Goal: Task Accomplishment & Management: Complete application form

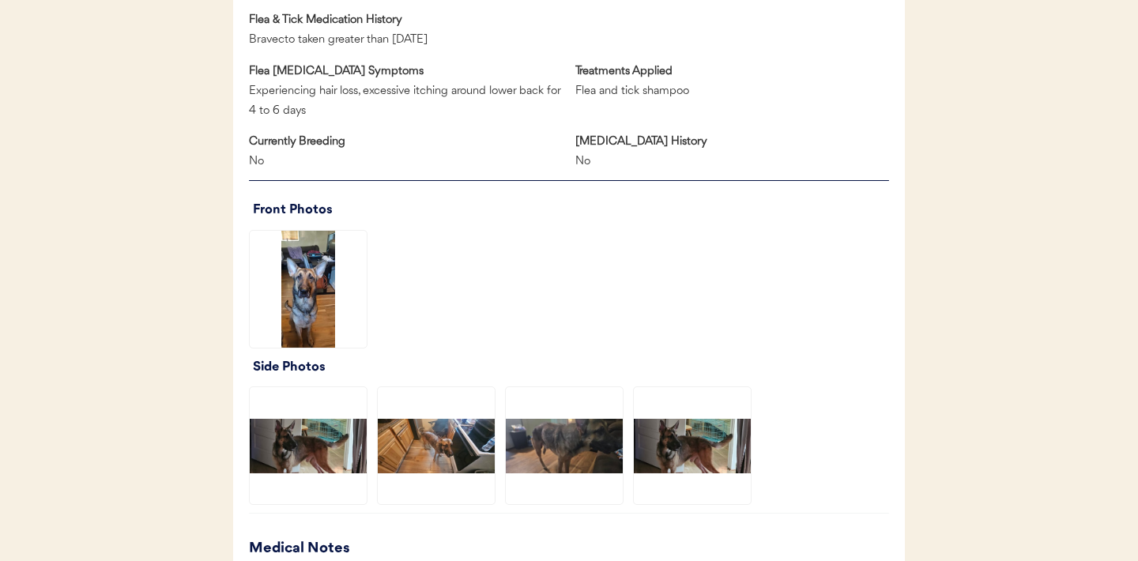
scroll to position [956, 0]
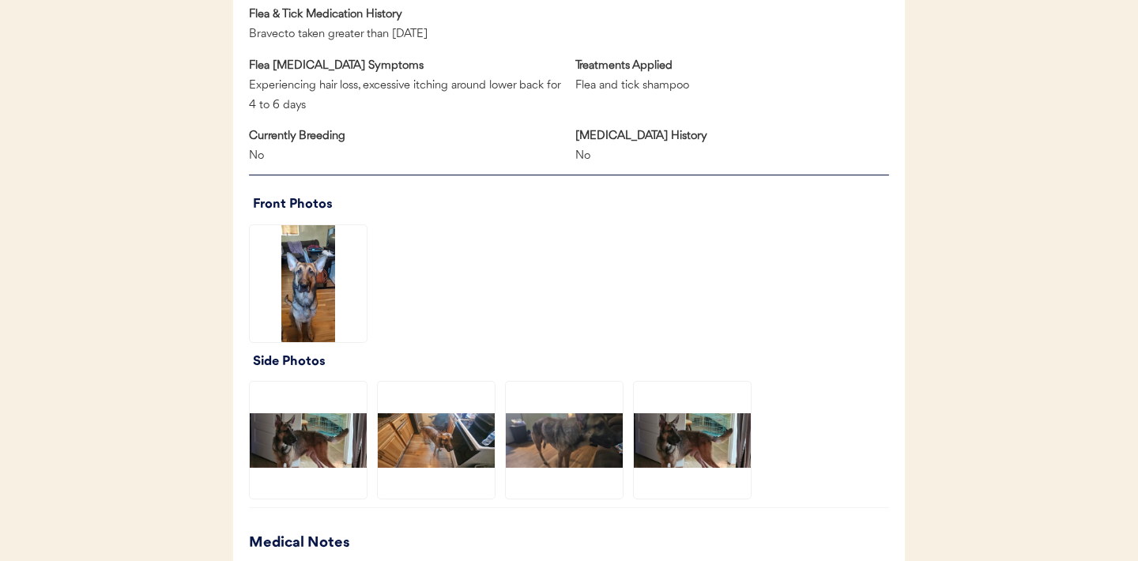
click at [315, 307] on img at bounding box center [308, 283] width 117 height 117
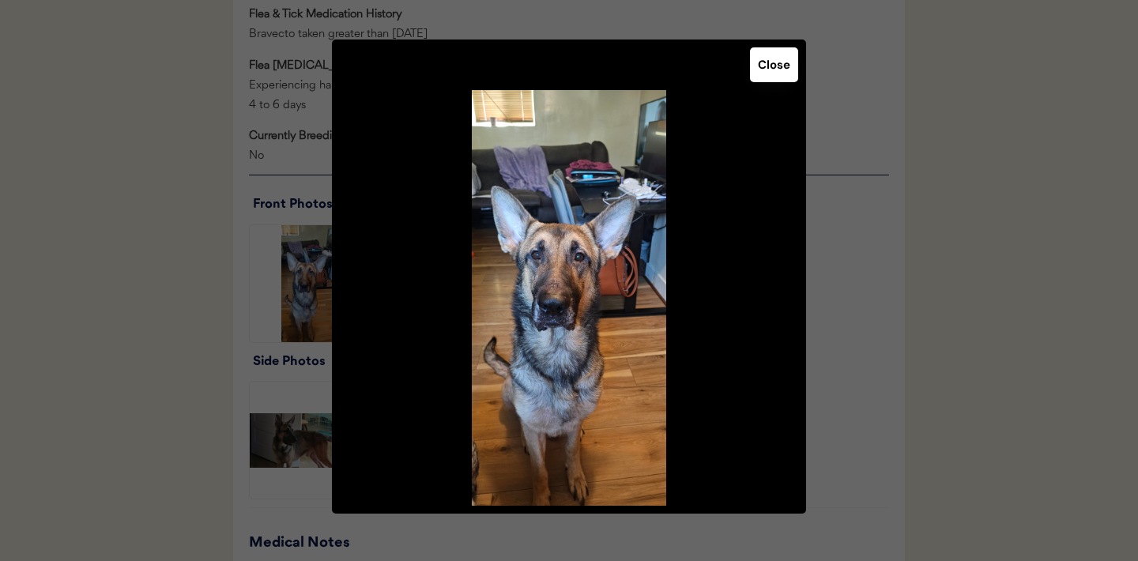
click at [775, 73] on button "Close" at bounding box center [774, 64] width 48 height 35
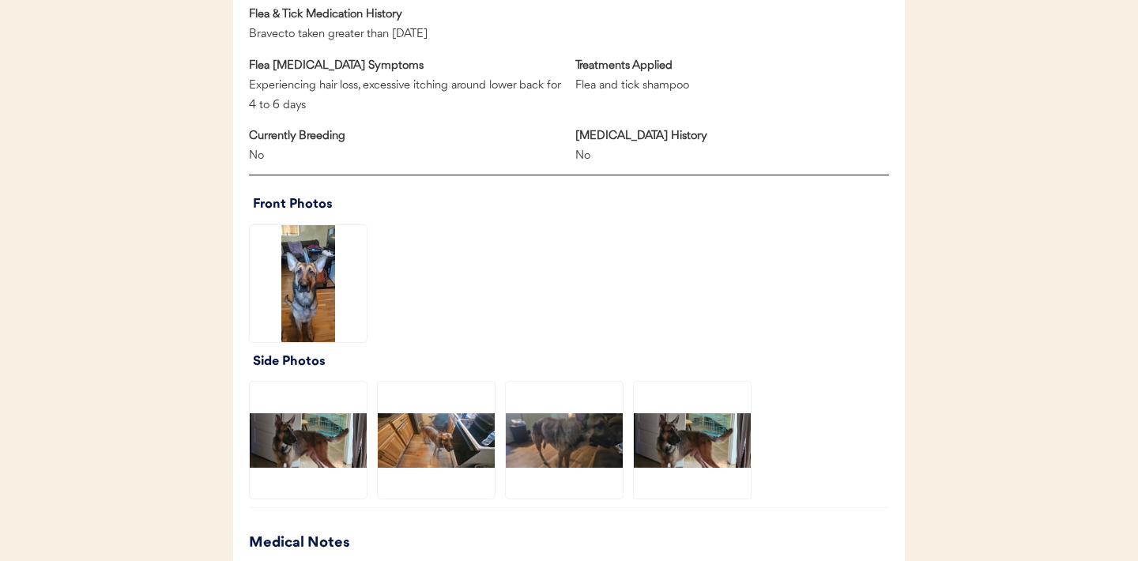
click at [550, 441] on img at bounding box center [564, 440] width 117 height 117
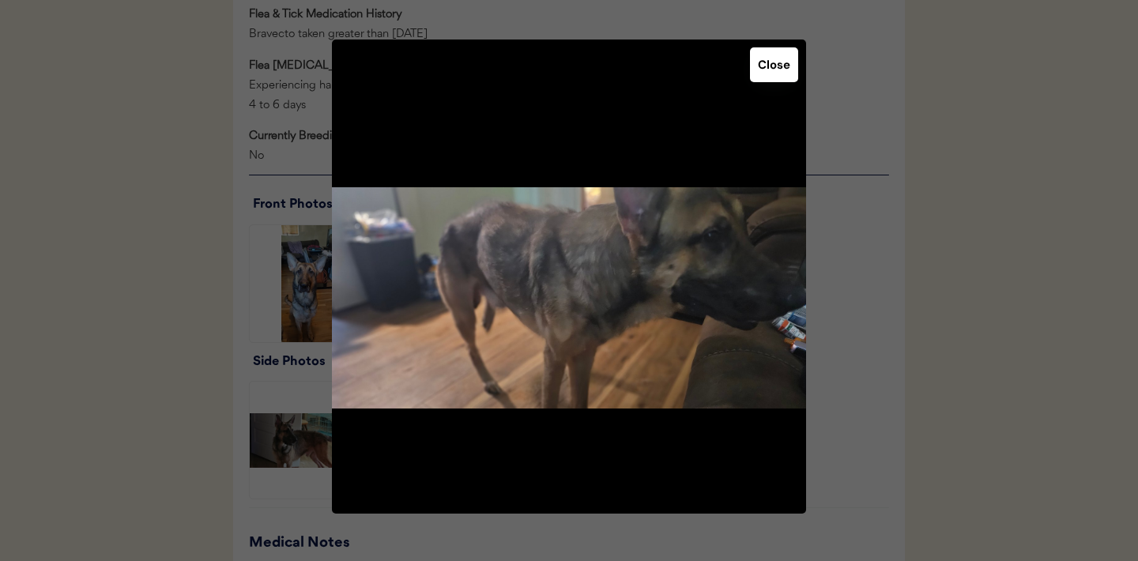
click at [774, 73] on button "Close" at bounding box center [774, 64] width 48 height 35
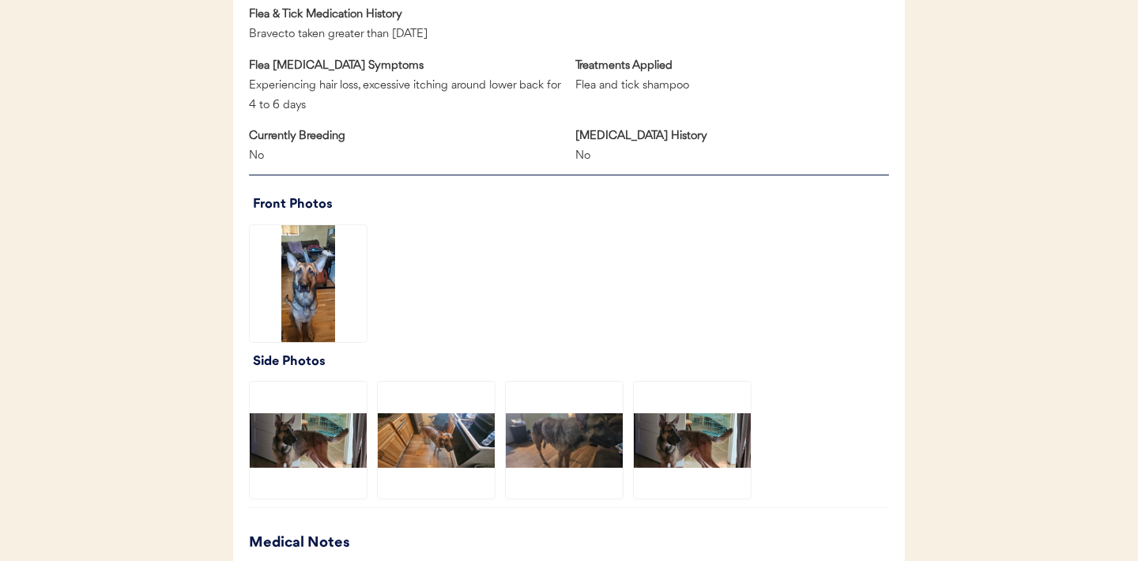
click at [671, 424] on img at bounding box center [692, 440] width 117 height 117
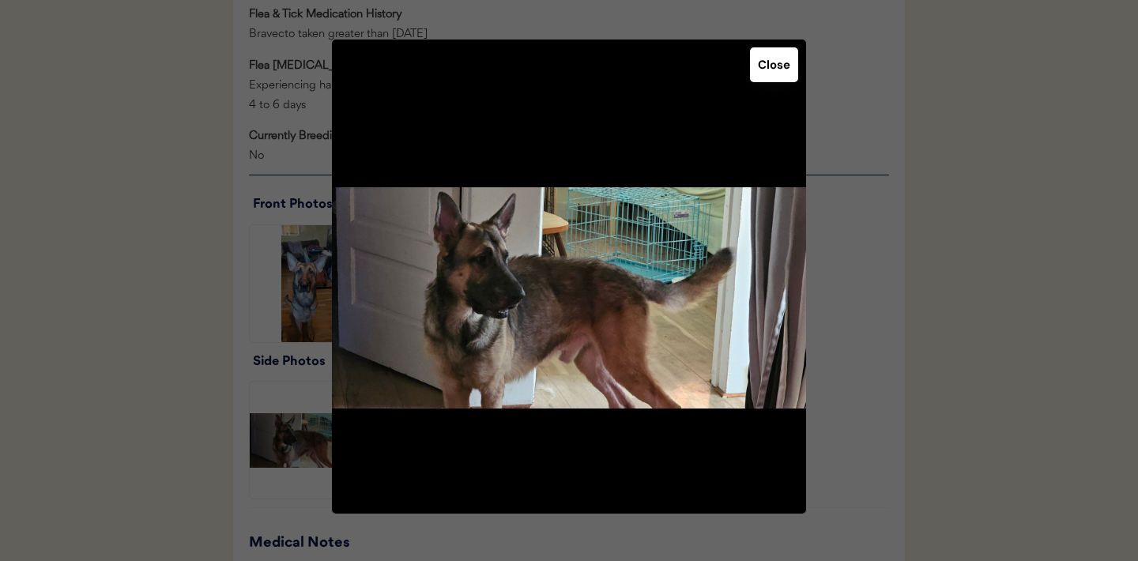
click at [778, 73] on button "Close" at bounding box center [774, 64] width 48 height 35
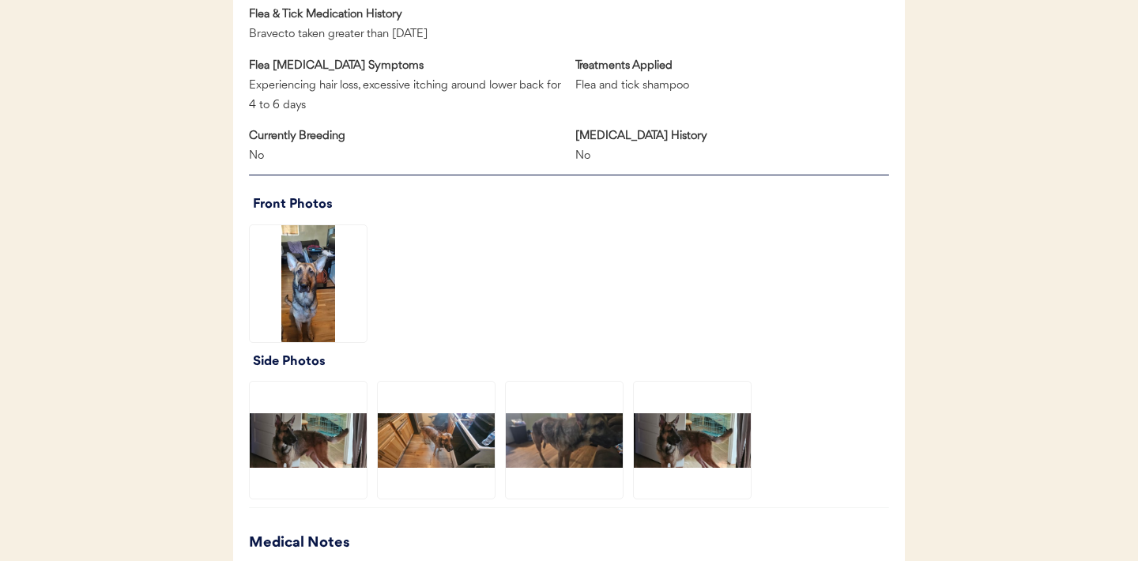
click at [439, 450] on img at bounding box center [436, 440] width 117 height 117
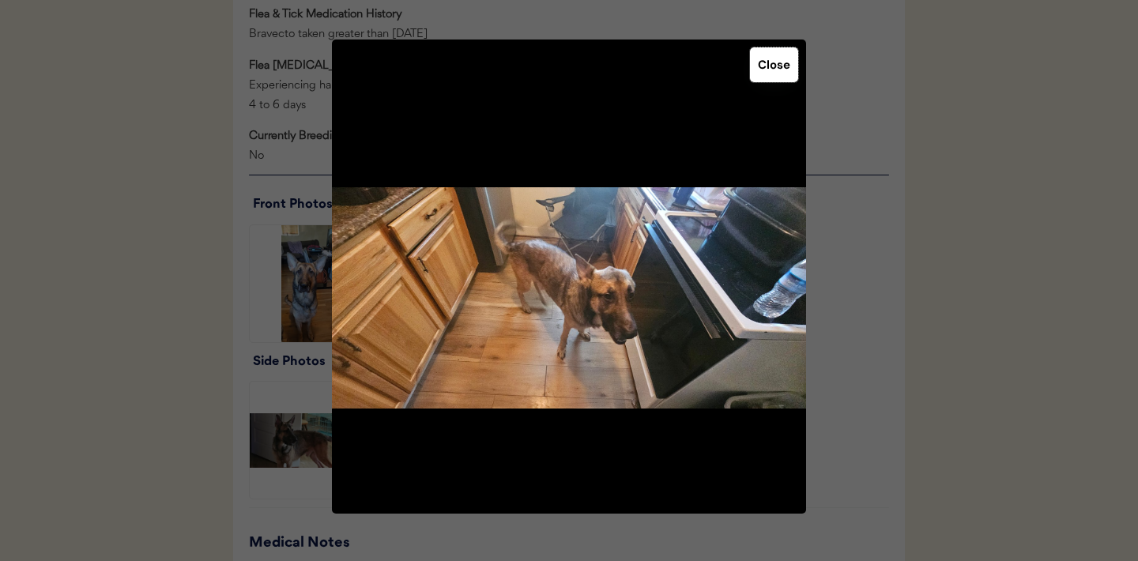
click at [782, 58] on button "Close" at bounding box center [774, 64] width 48 height 35
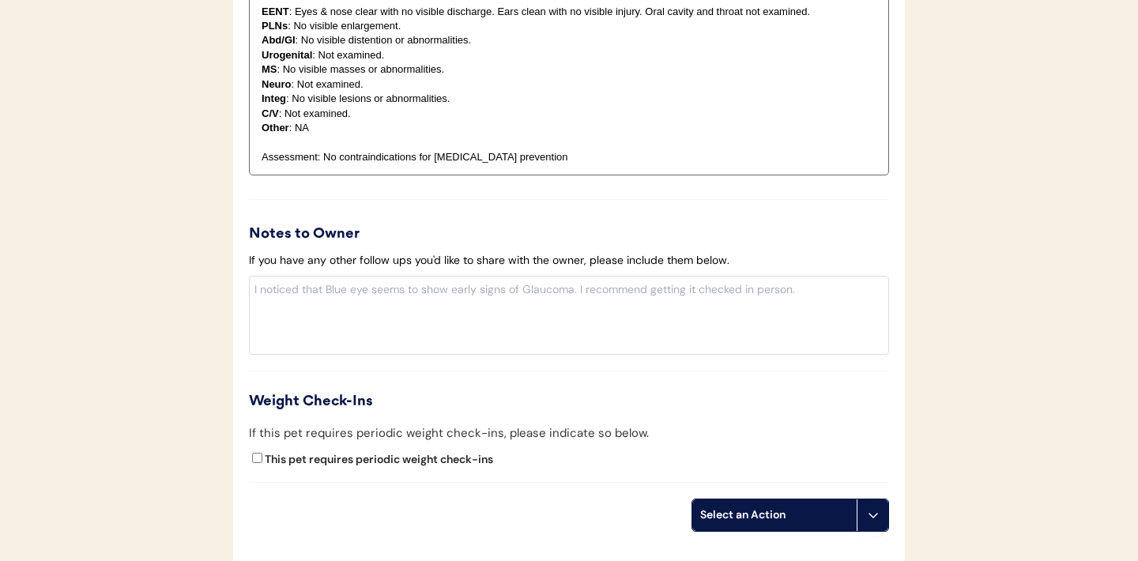
scroll to position [1635, 0]
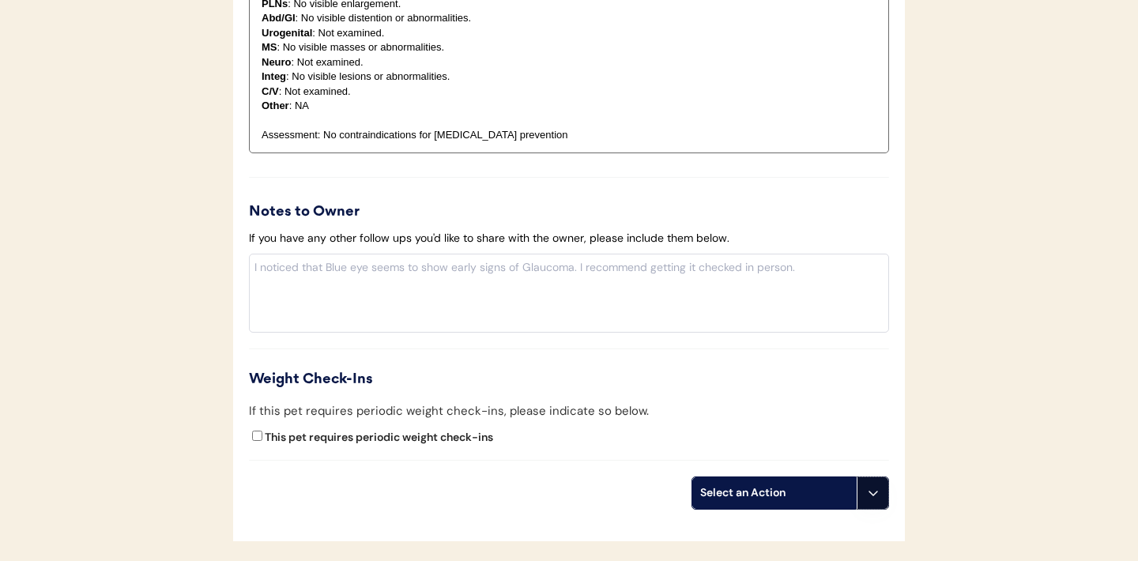
click at [867, 490] on icon at bounding box center [873, 493] width 13 height 13
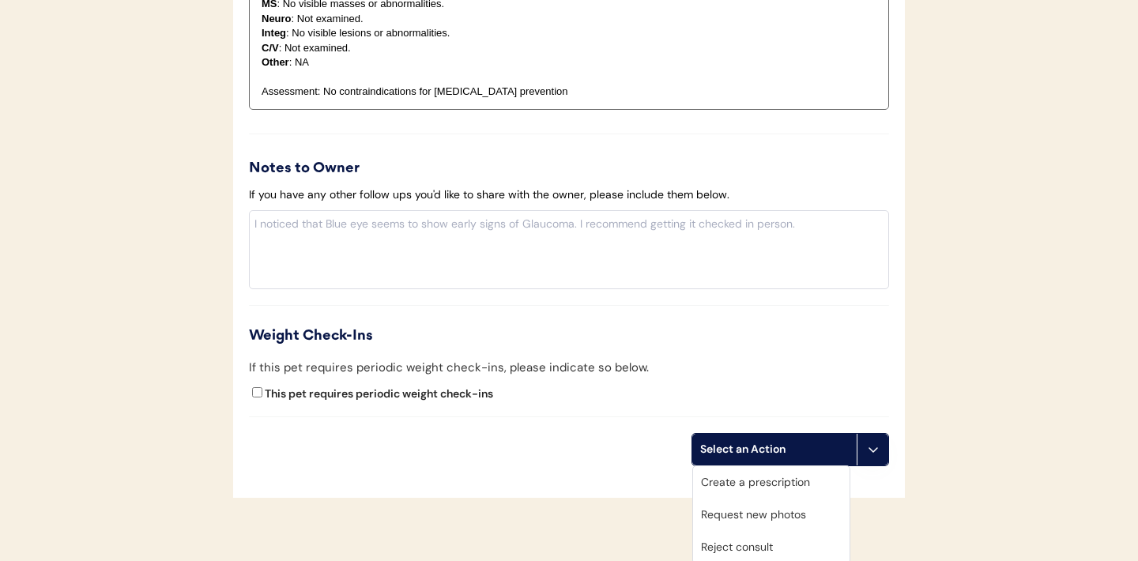
scroll to position [1690, 0]
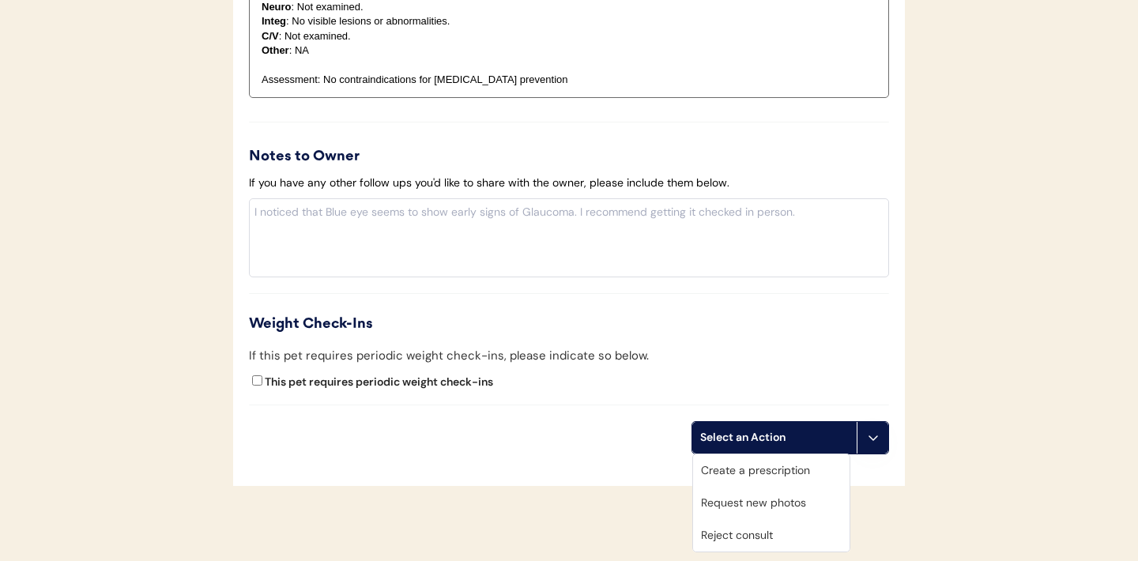
click at [752, 502] on div "Request new photos" at bounding box center [771, 503] width 156 height 32
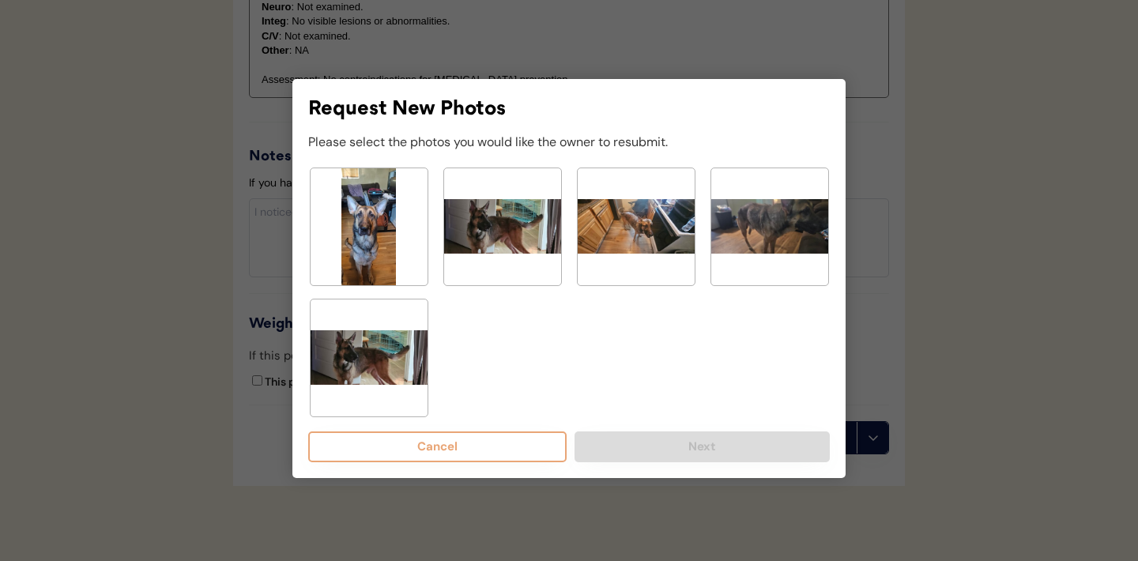
click at [381, 360] on img at bounding box center [369, 358] width 117 height 117
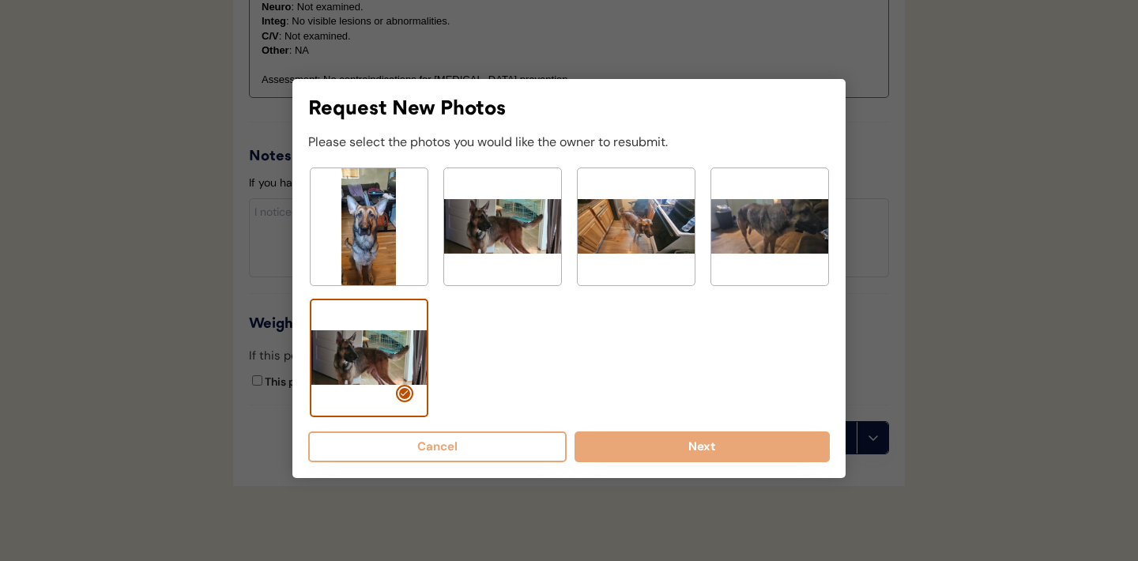
click at [779, 223] on img at bounding box center [769, 226] width 117 height 117
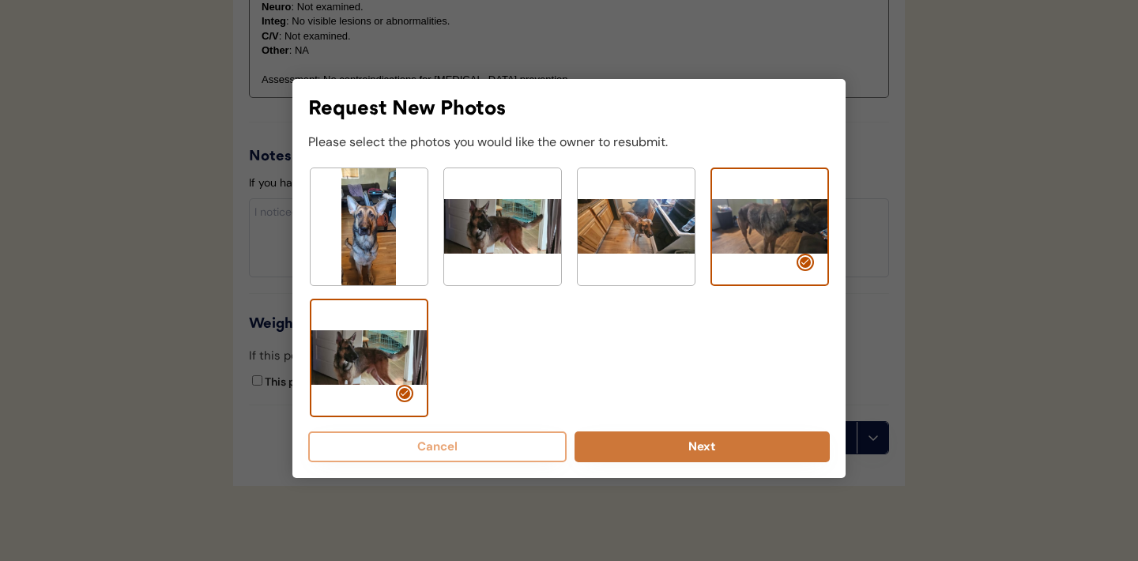
click at [695, 443] on button "Next" at bounding box center [702, 446] width 255 height 31
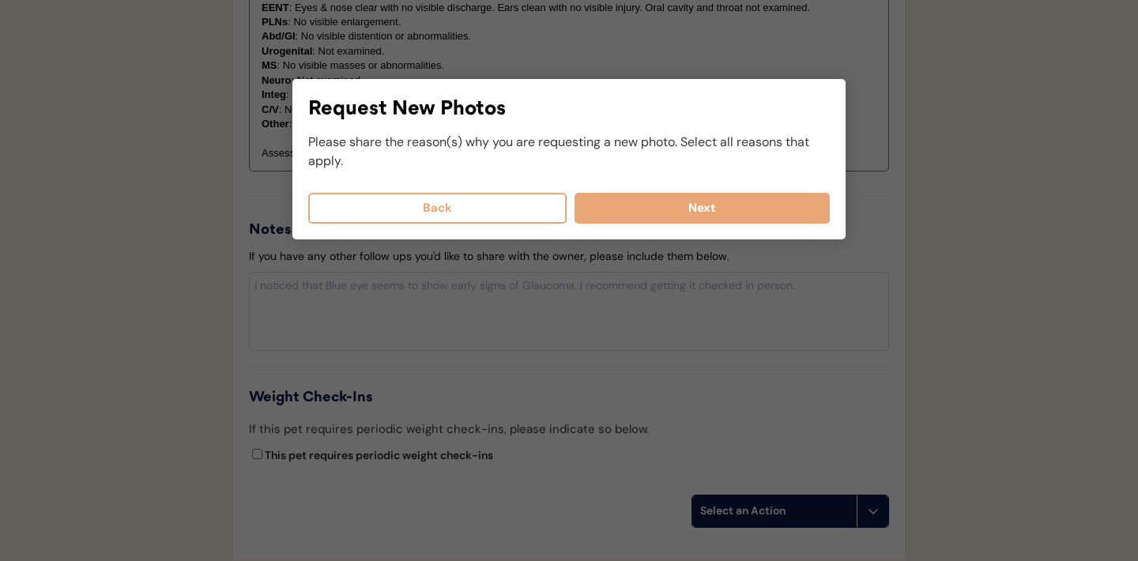
scroll to position [1607, 0]
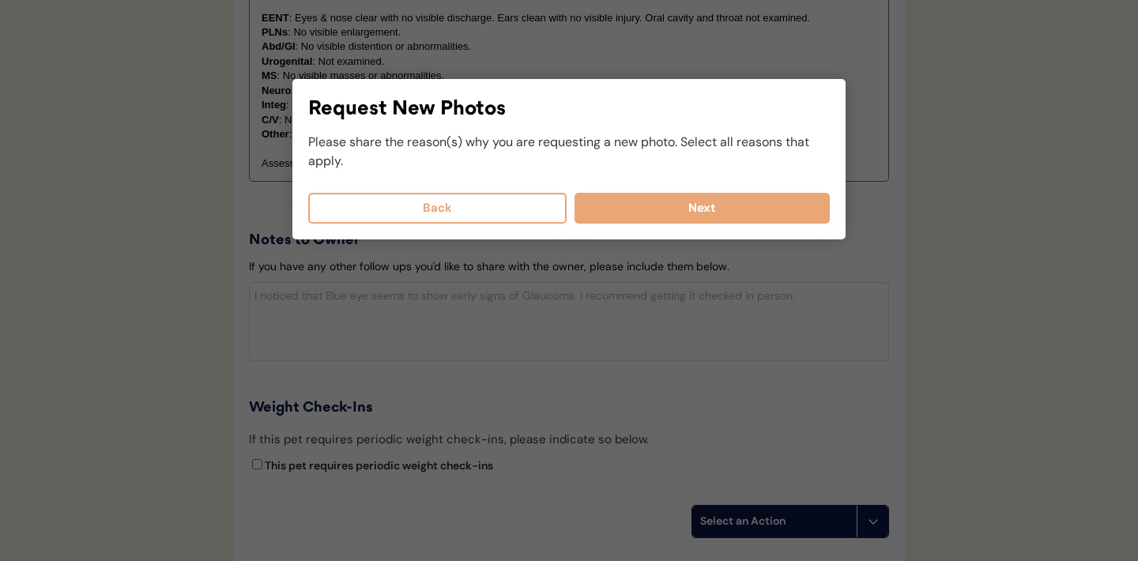
select select
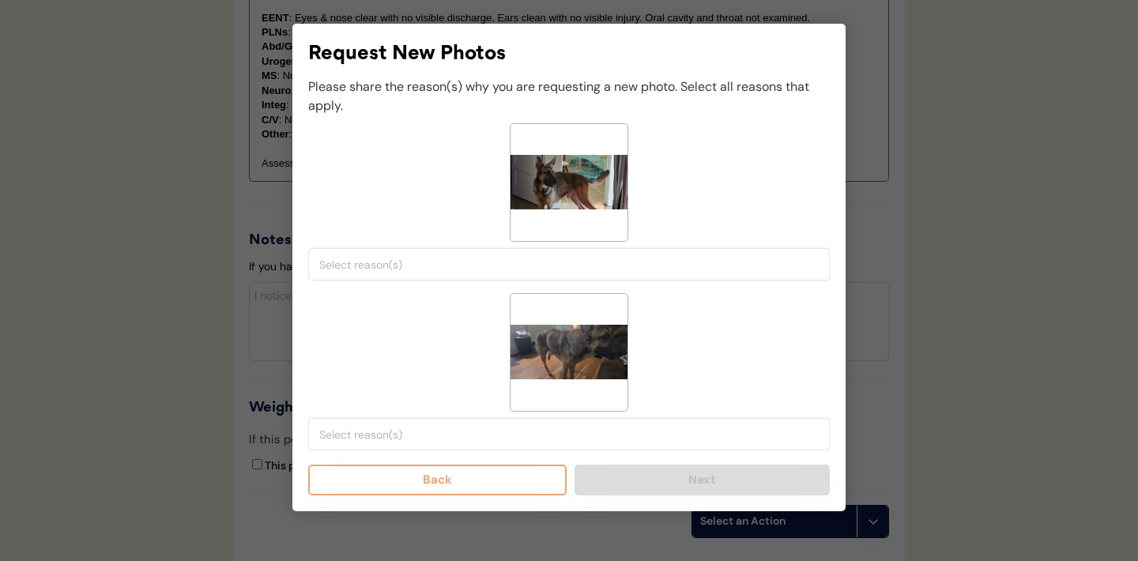
click at [502, 268] on input "search" at bounding box center [572, 265] width 507 height 14
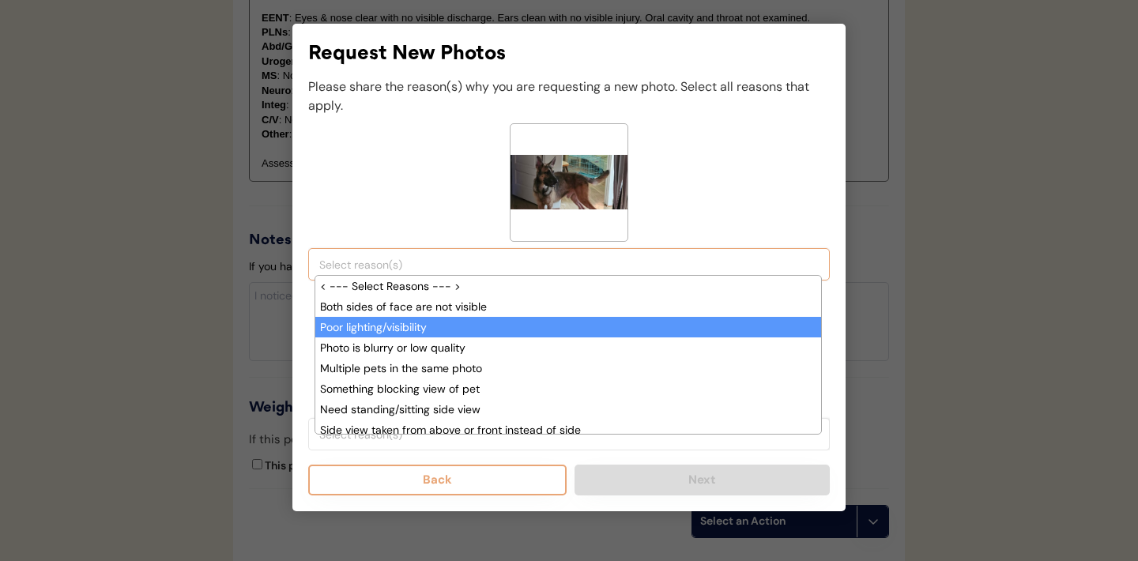
scroll to position [27, 0]
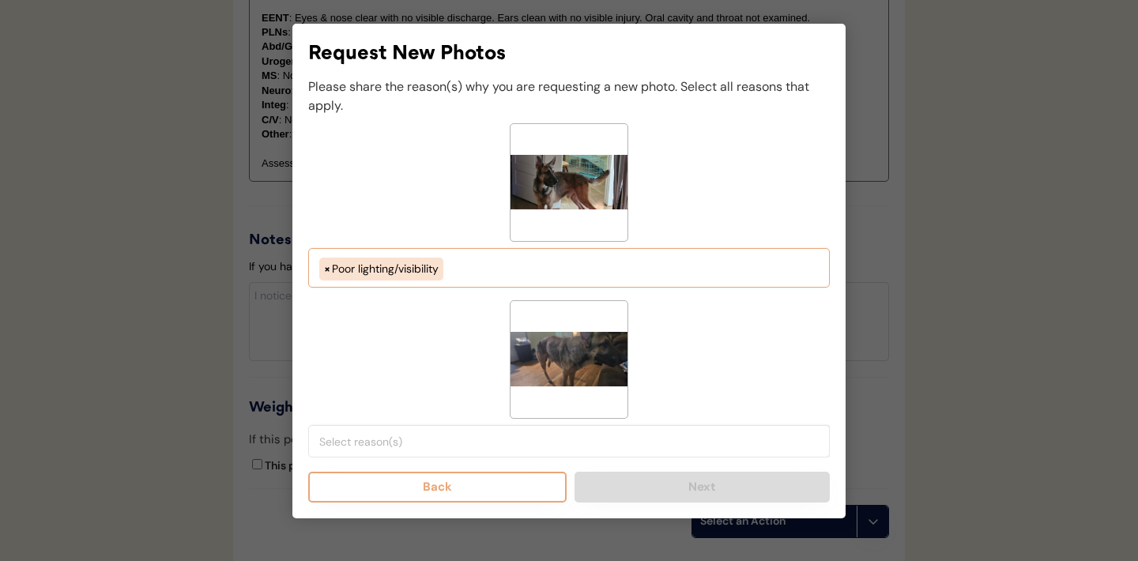
click at [466, 262] on ul "× Poor lighting/visibility" at bounding box center [568, 267] width 507 height 27
select select "porr_lighting"
click at [438, 441] on input "search" at bounding box center [572, 442] width 507 height 14
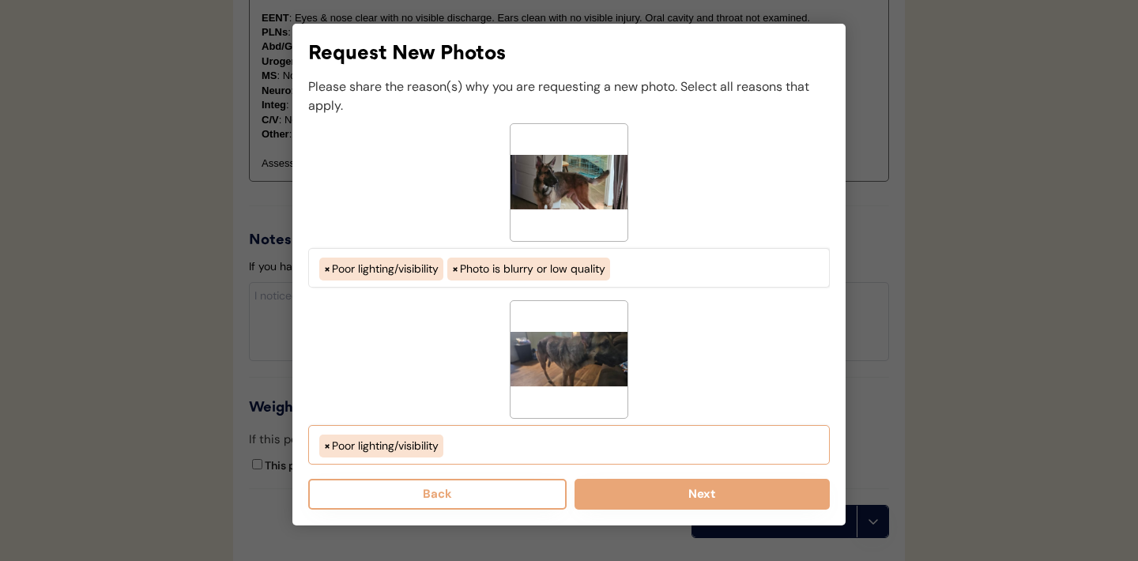
scroll to position [27, 0]
click at [507, 439] on ul "× Poor lighting/visibility" at bounding box center [568, 444] width 507 height 27
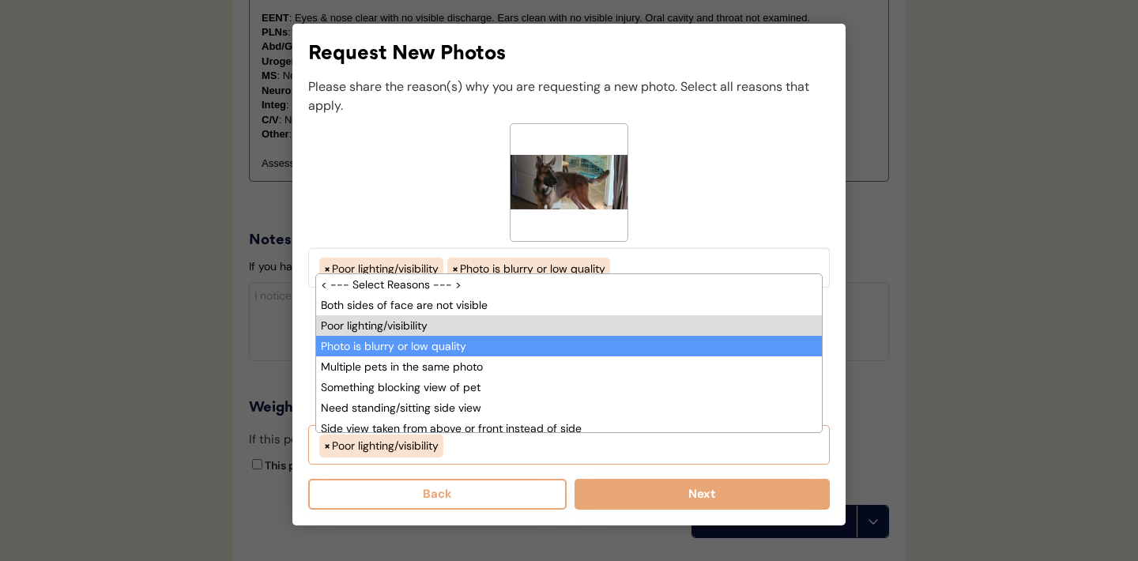
scroll to position [40, 0]
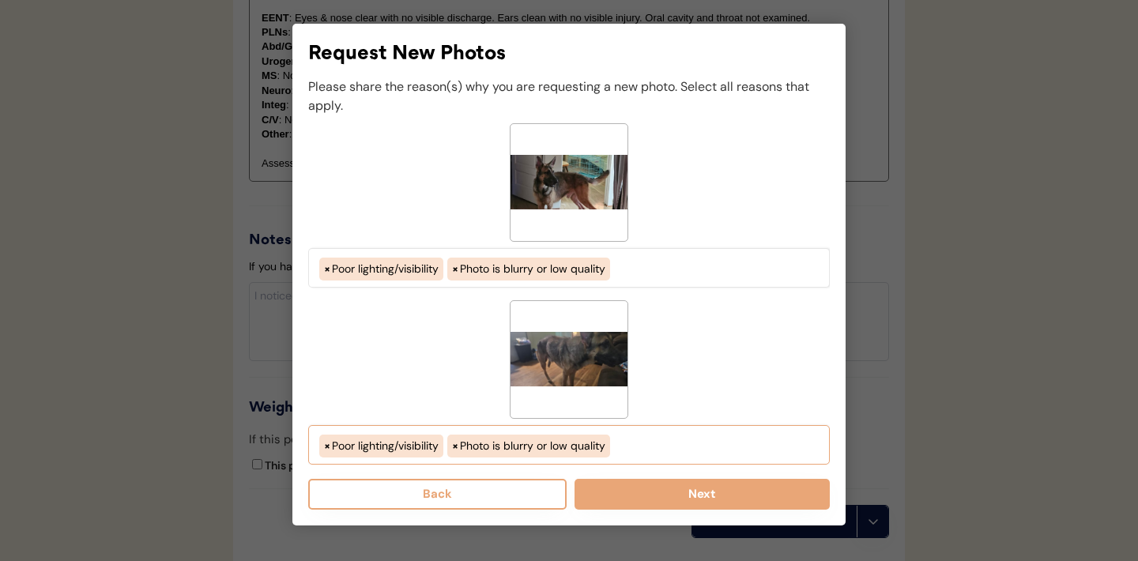
click at [631, 446] on ul "× Poor lighting/visibility × Photo is blurry or low quality" at bounding box center [568, 444] width 507 height 27
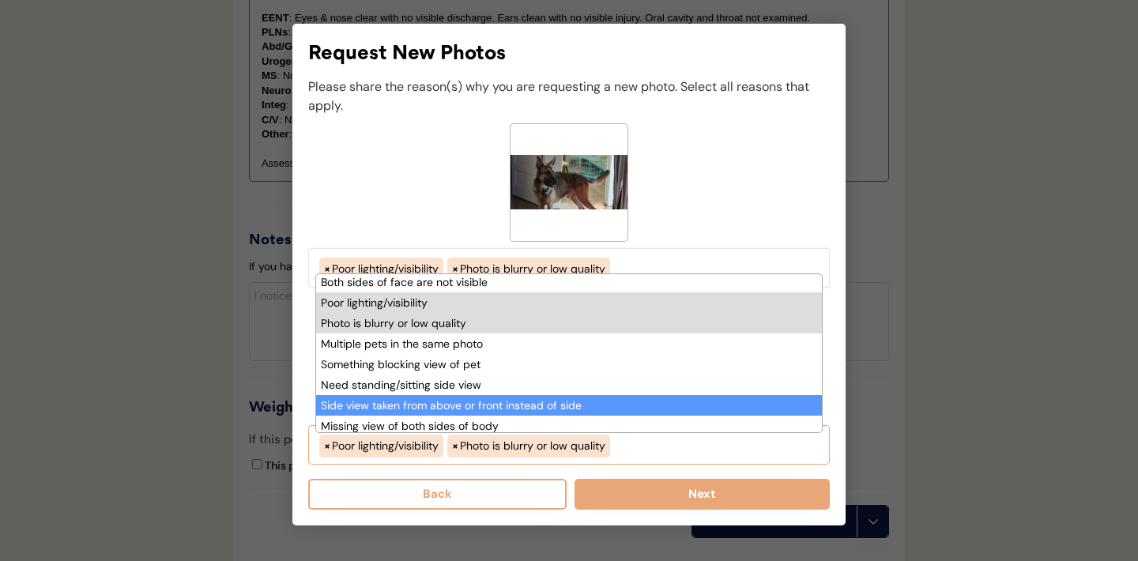
scroll to position [94, 0]
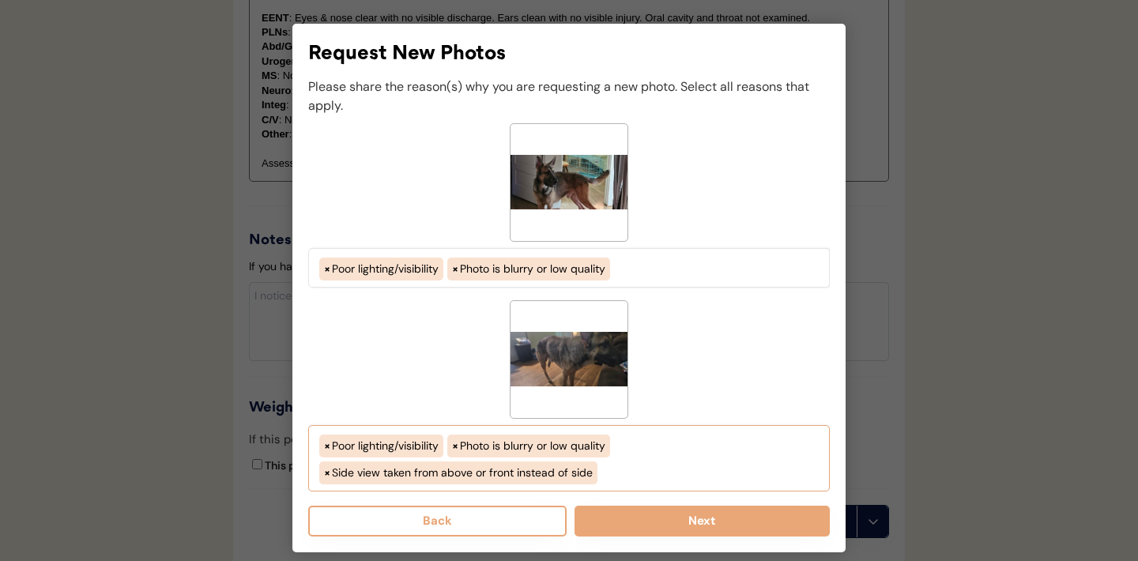
select select "porr_lighting"
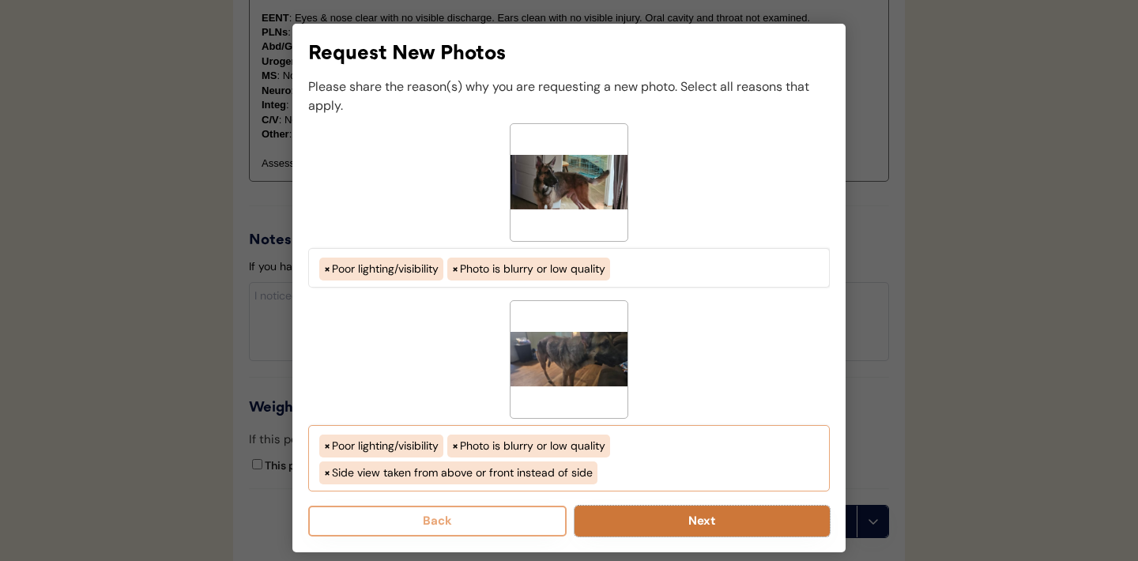
click at [705, 529] on button "Next" at bounding box center [702, 521] width 255 height 31
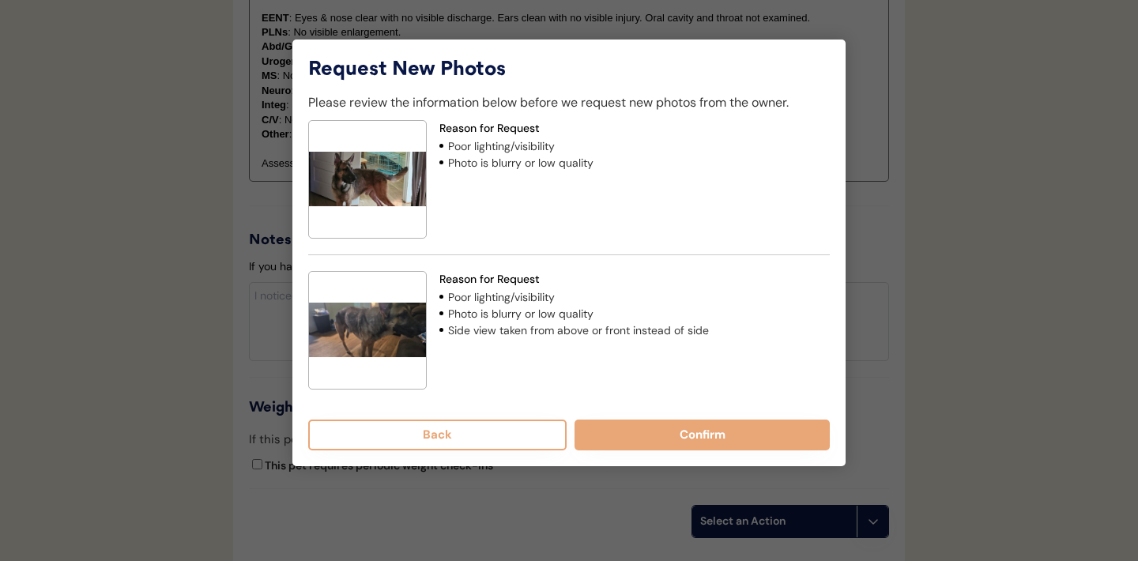
scroll to position [1599, 0]
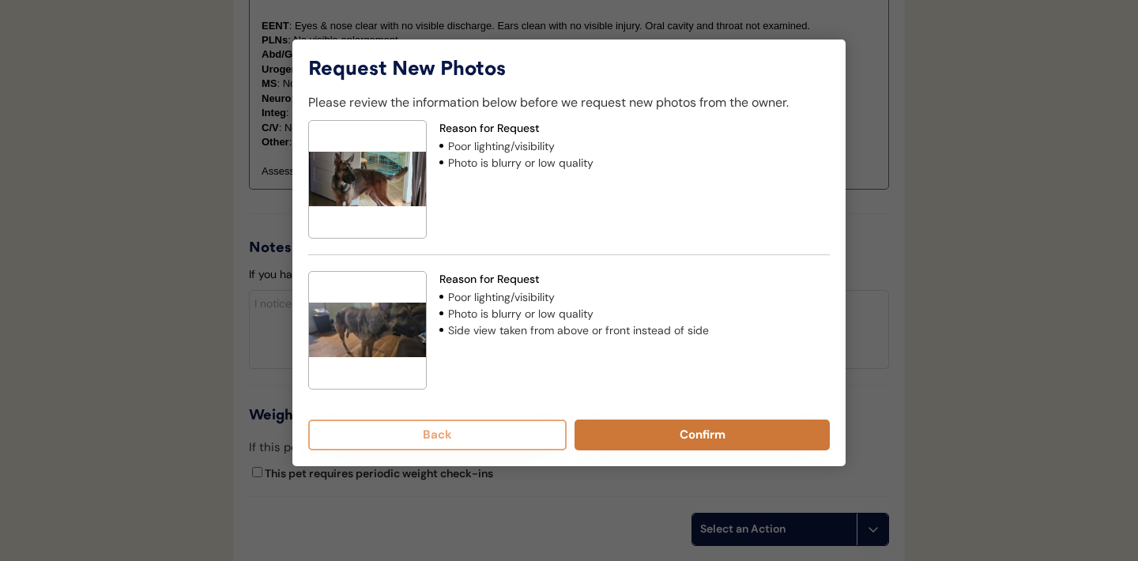
click at [682, 428] on button "Confirm" at bounding box center [702, 435] width 255 height 31
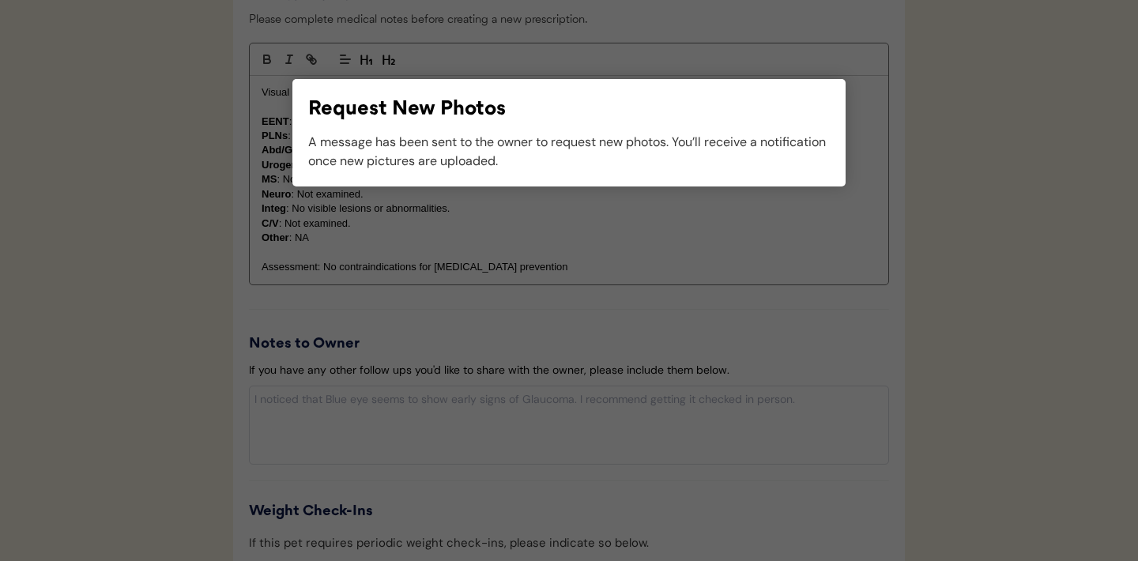
scroll to position [1535, 0]
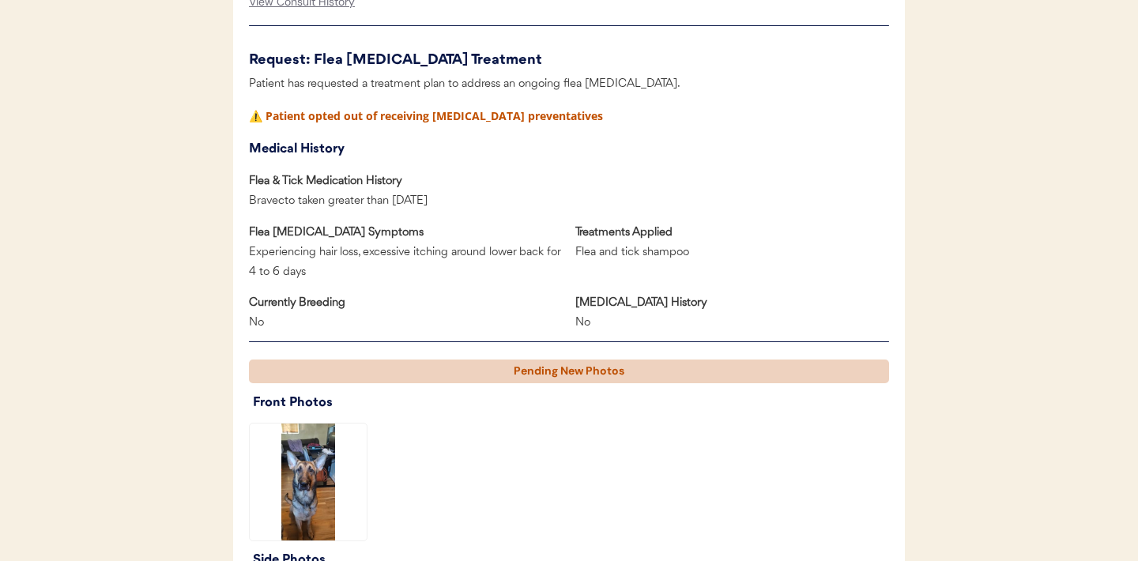
scroll to position [539, 0]
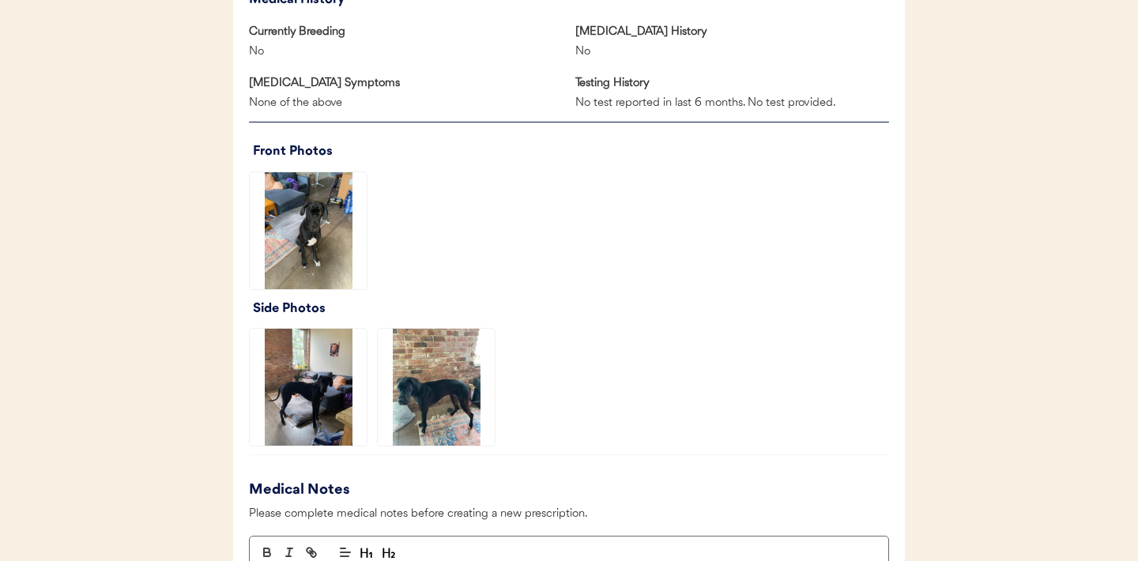
scroll to position [1002, 0]
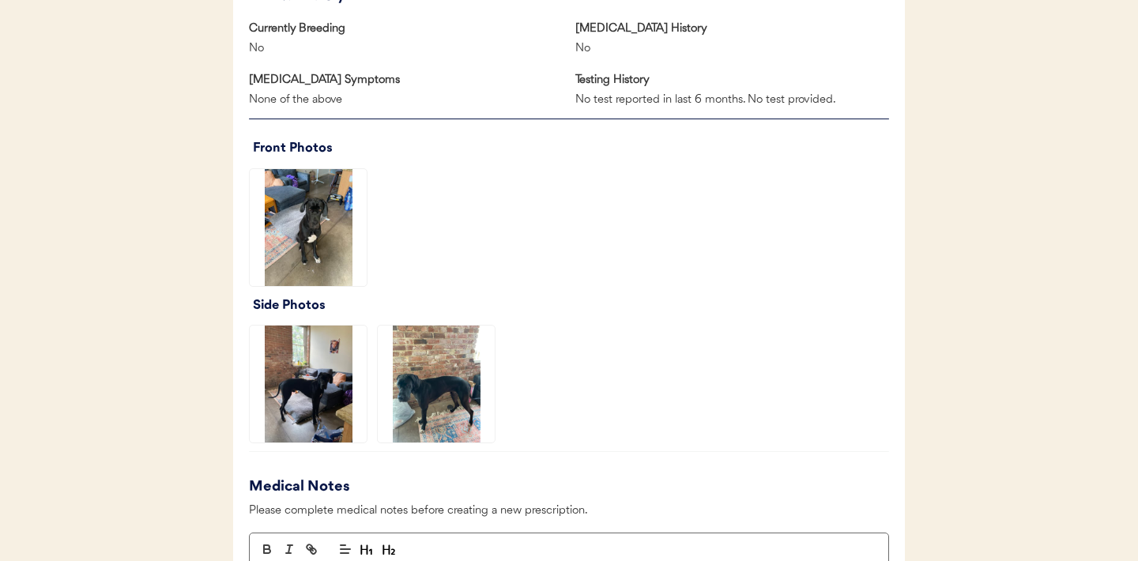
click at [303, 220] on img at bounding box center [308, 227] width 117 height 117
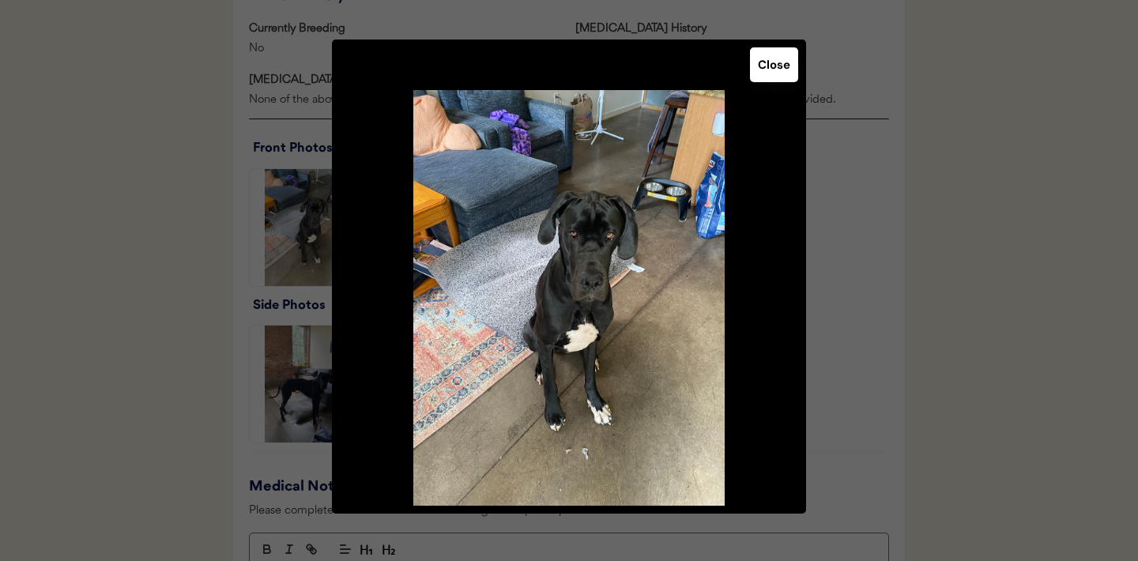
click at [781, 63] on button "Close" at bounding box center [774, 64] width 48 height 35
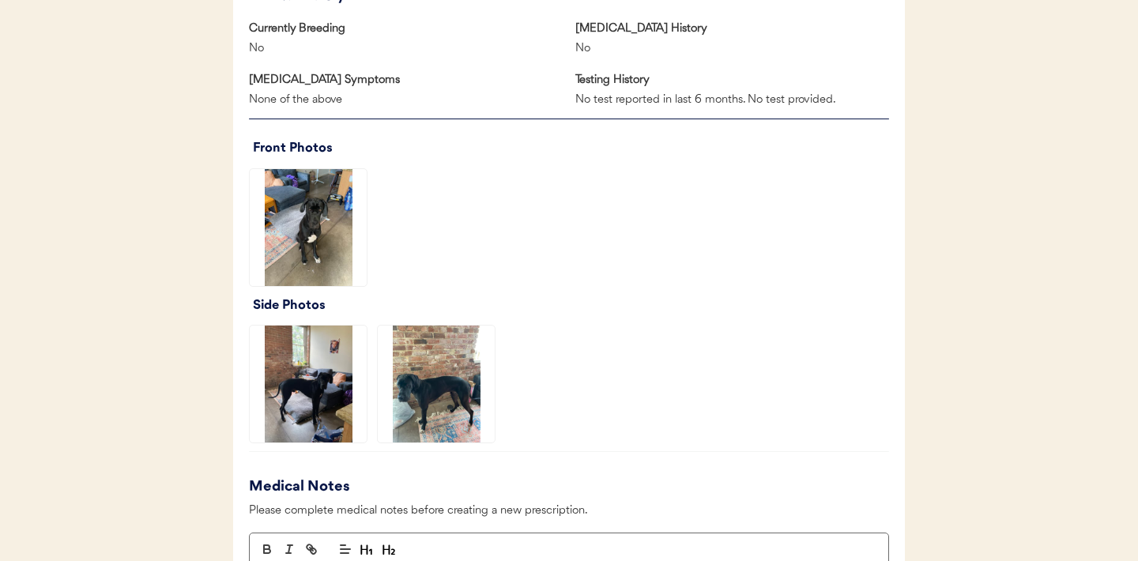
click at [451, 372] on img at bounding box center [436, 384] width 117 height 117
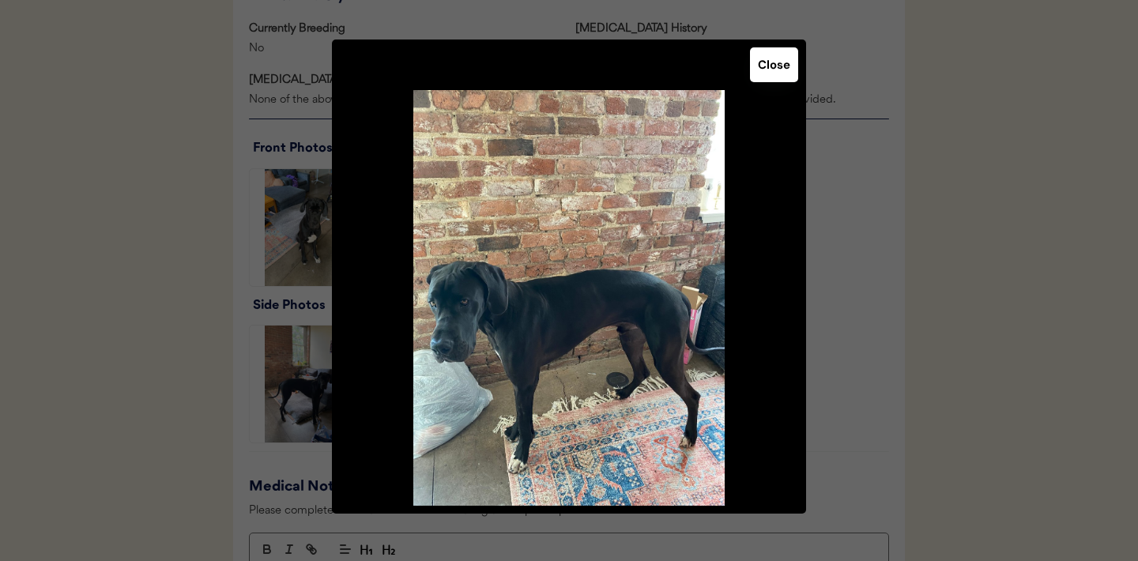
click at [778, 59] on button "Close" at bounding box center [774, 64] width 48 height 35
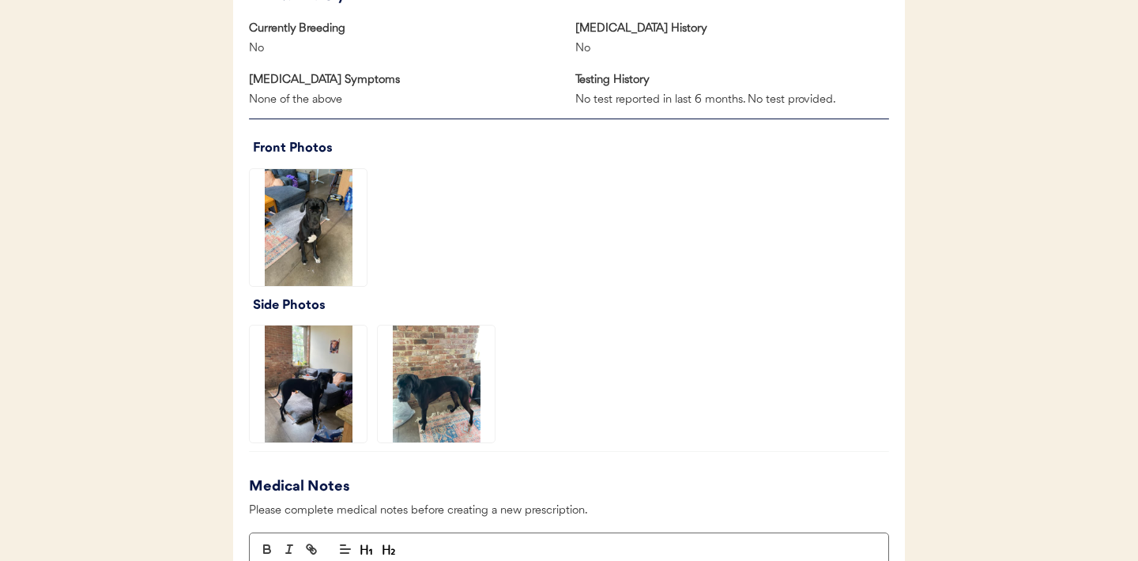
click at [300, 370] on img at bounding box center [308, 384] width 117 height 117
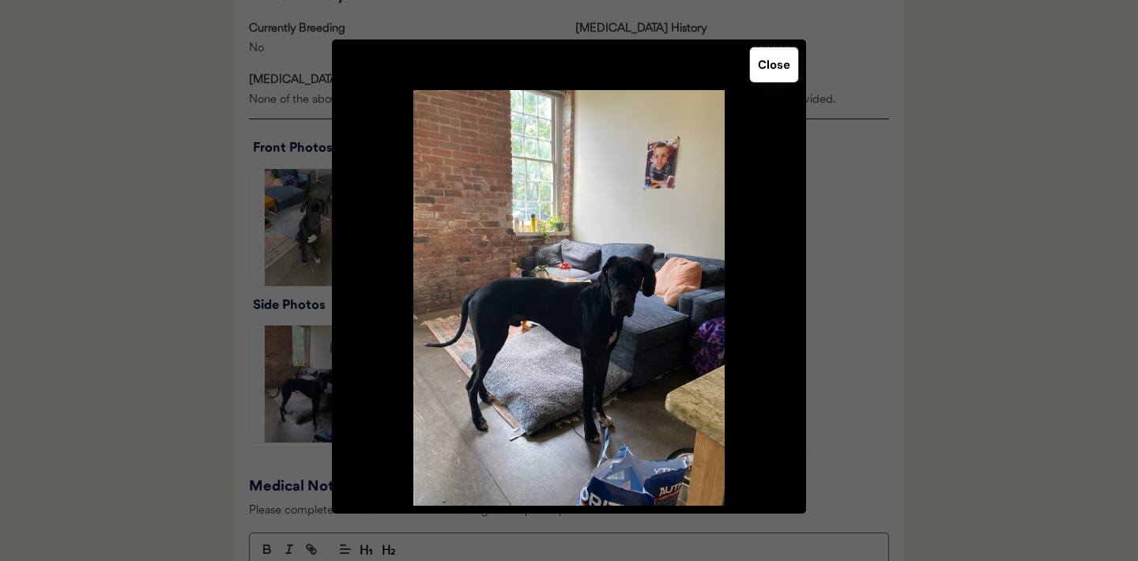
click at [763, 73] on button "Close" at bounding box center [774, 64] width 48 height 35
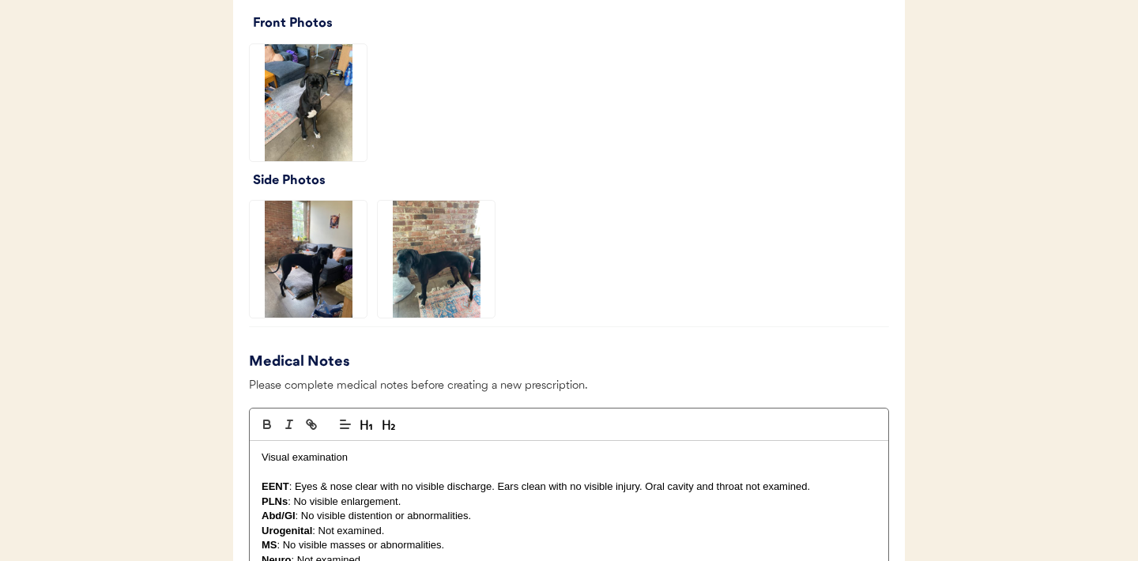
scroll to position [1117, 0]
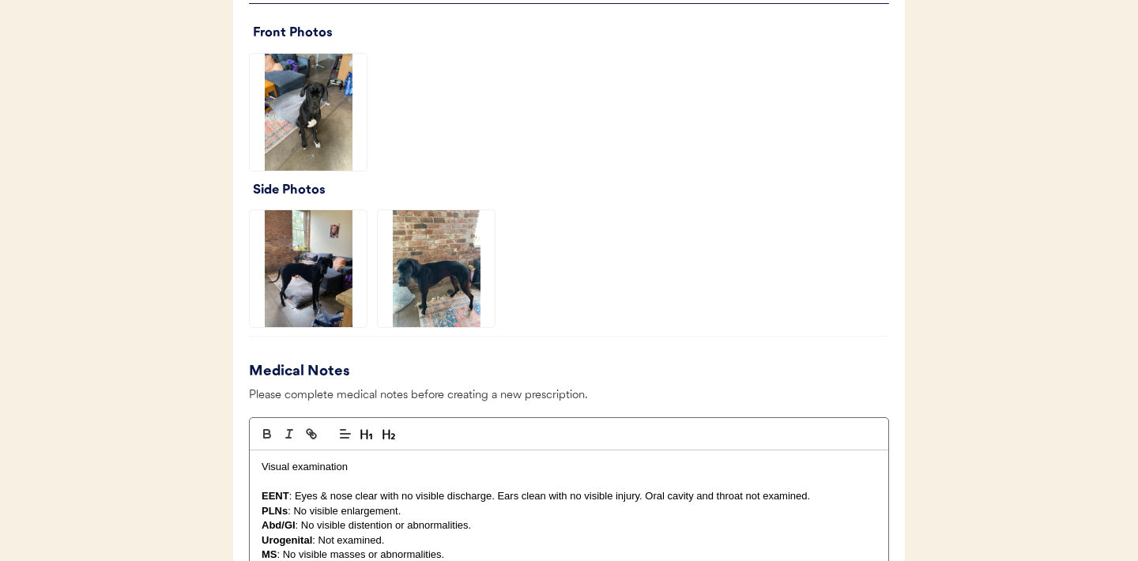
click at [437, 275] on img at bounding box center [436, 268] width 117 height 117
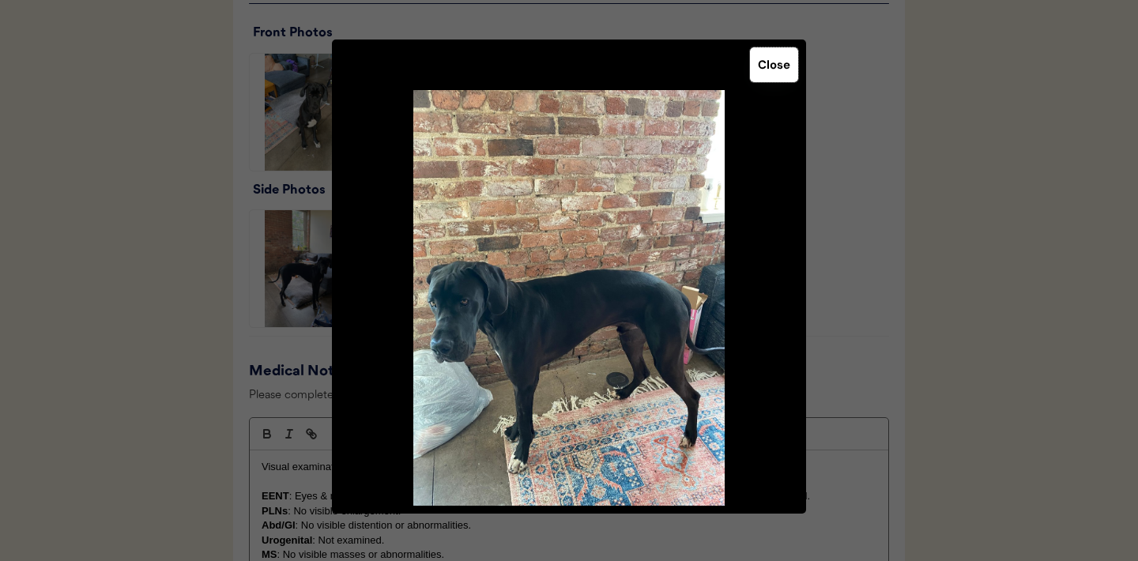
click at [778, 66] on button "Close" at bounding box center [774, 64] width 48 height 35
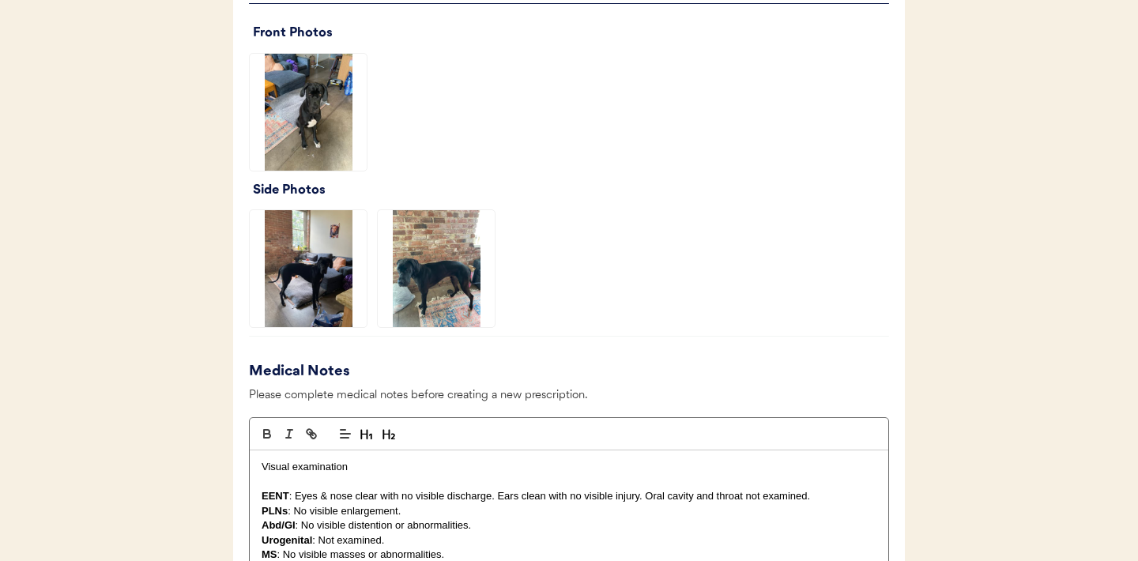
click at [334, 269] on img at bounding box center [308, 268] width 117 height 117
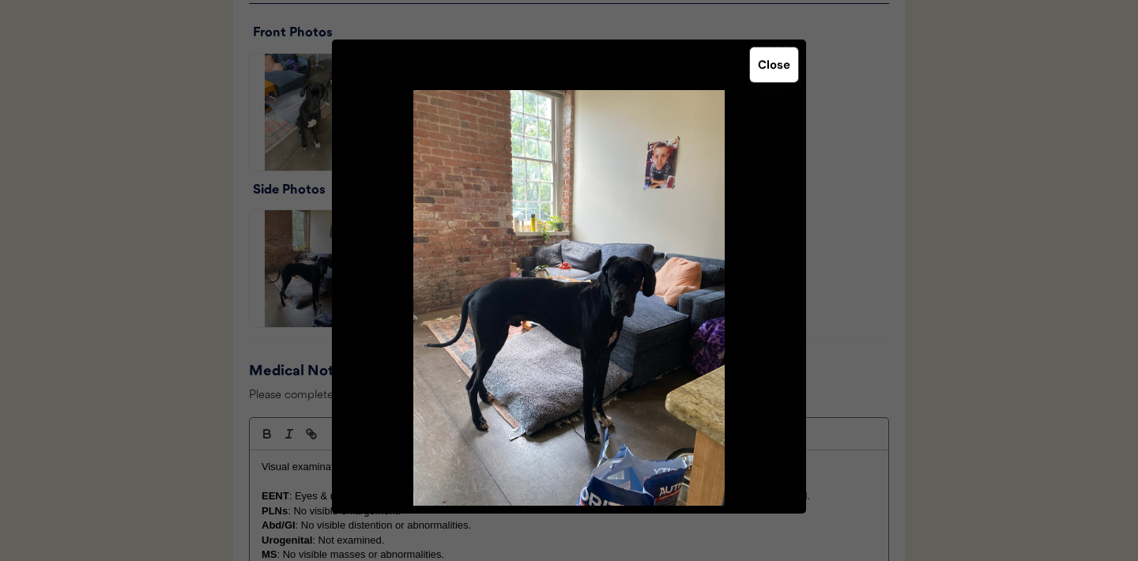
click at [781, 72] on button "Close" at bounding box center [774, 64] width 48 height 35
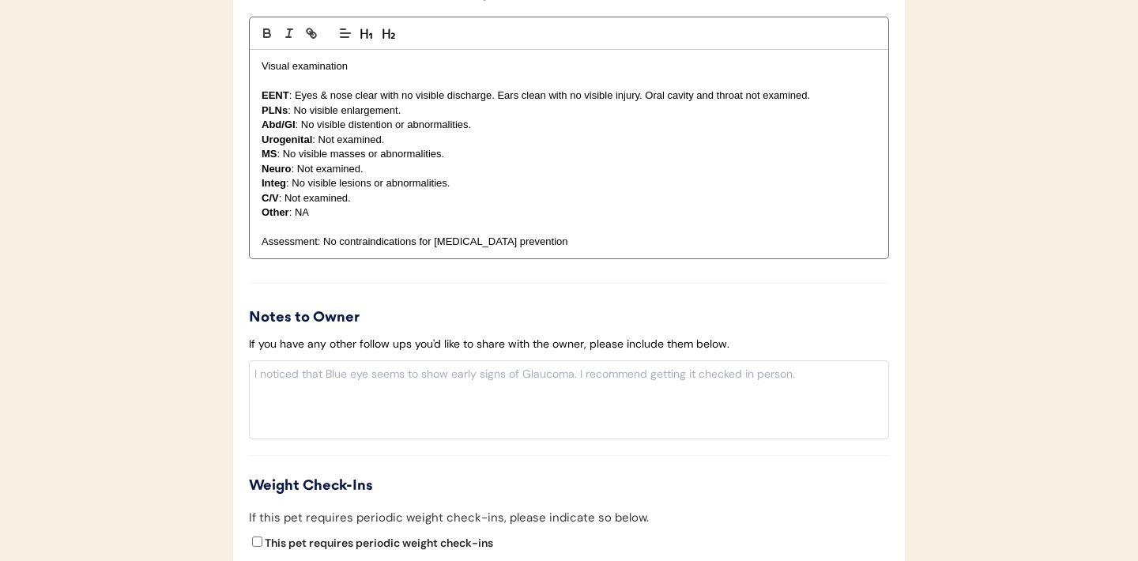
scroll to position [1762, 0]
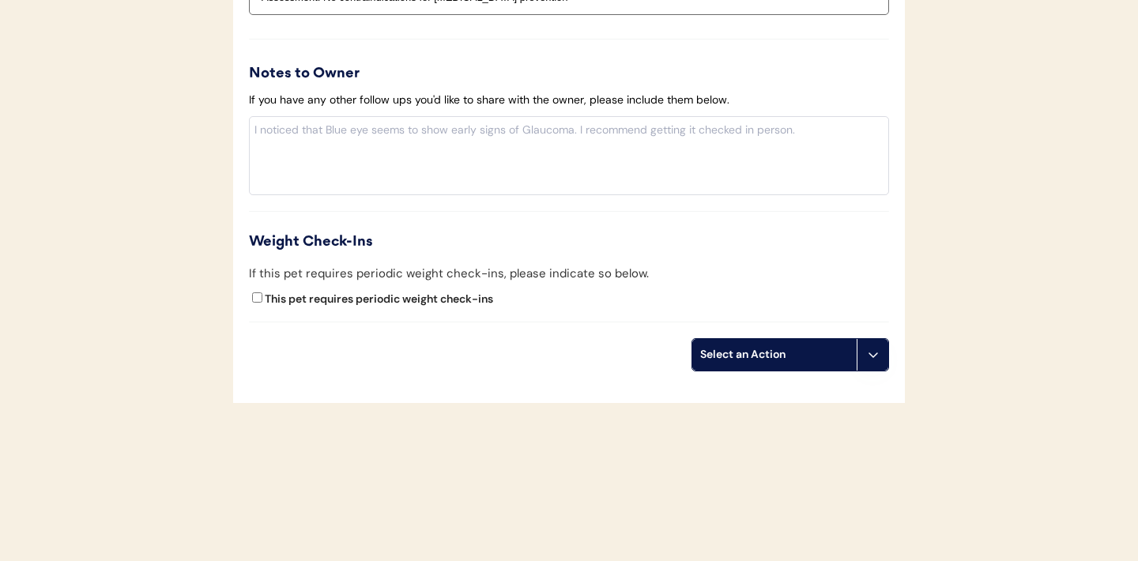
click at [875, 364] on button at bounding box center [873, 355] width 32 height 32
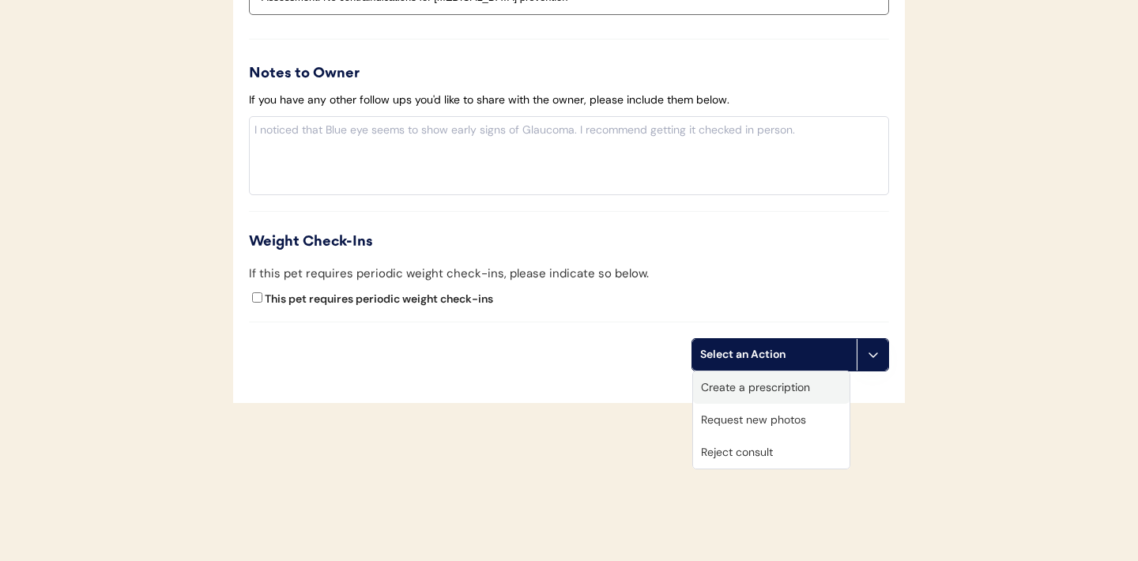
click at [744, 390] on div "Create a prescription" at bounding box center [771, 387] width 156 height 32
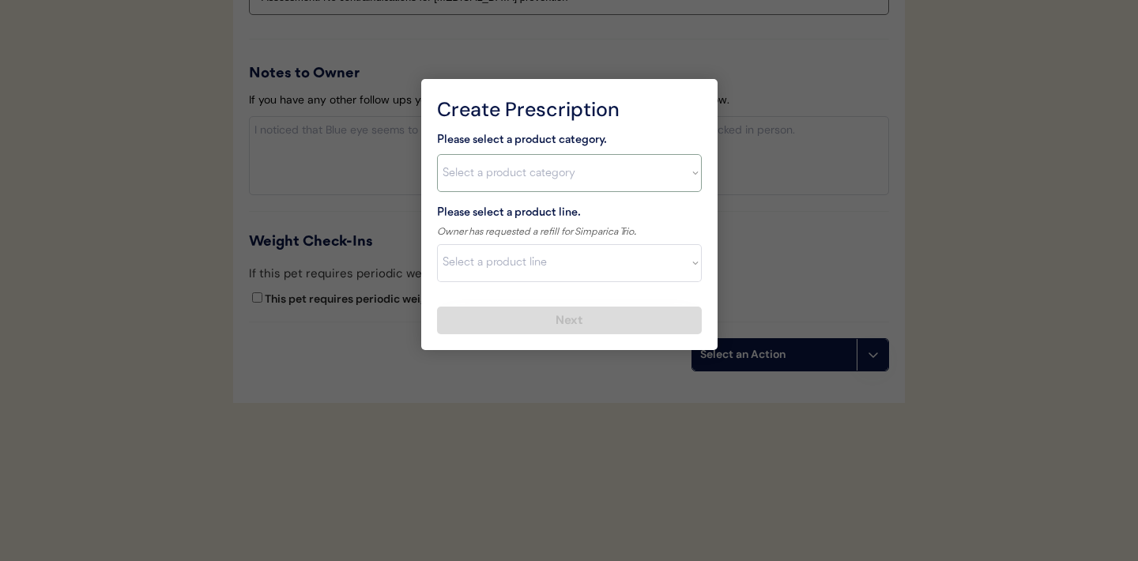
click at [688, 179] on select "Select a product category Allergies Antibiotics Anxiety Combo Parasite Preventi…" at bounding box center [569, 173] width 265 height 38
select select ""combo_parasite_prevention""
click at [694, 258] on select "Select a product line" at bounding box center [569, 263] width 265 height 38
select select ""Simparica Trio""
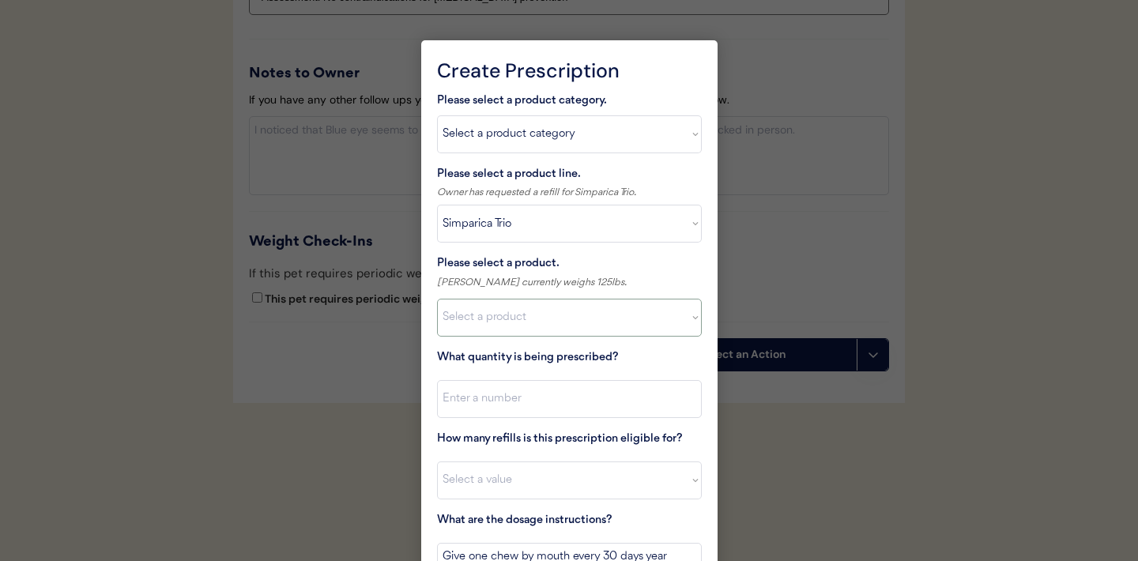
click at [689, 323] on select "Select a product Simparica Trio, 2.8 - 5.5lbs Simparica Trio, 5.6 - 11lbs Simpa…" at bounding box center [569, 318] width 265 height 38
select select ""1348695171700984260__LOOKUP__1704773707524x872135944120049300""
click at [592, 401] on input "input" at bounding box center [569, 399] width 265 height 38
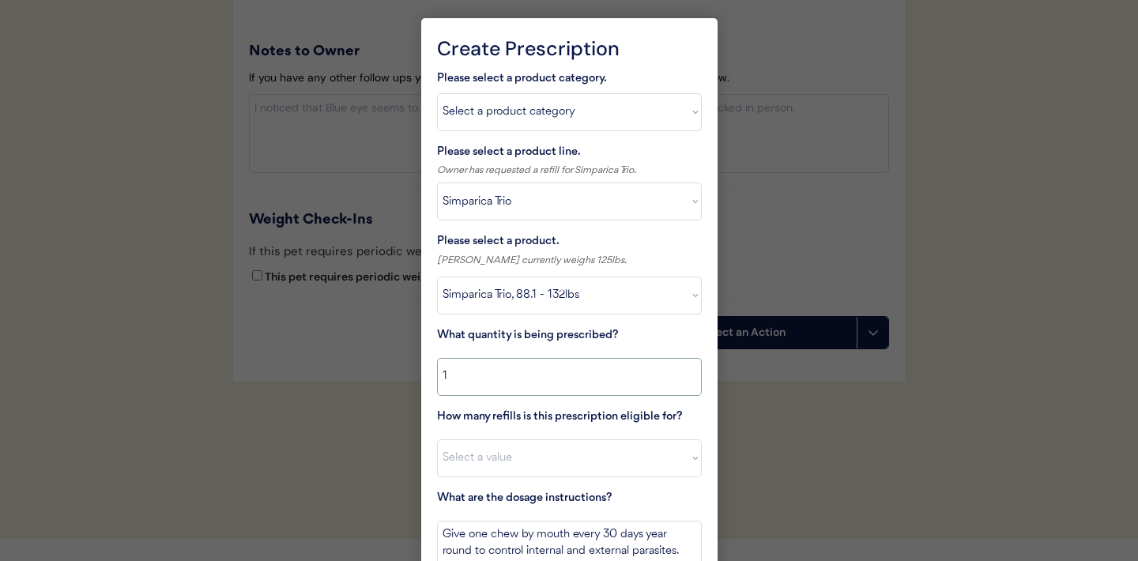
scroll to position [1789, 0]
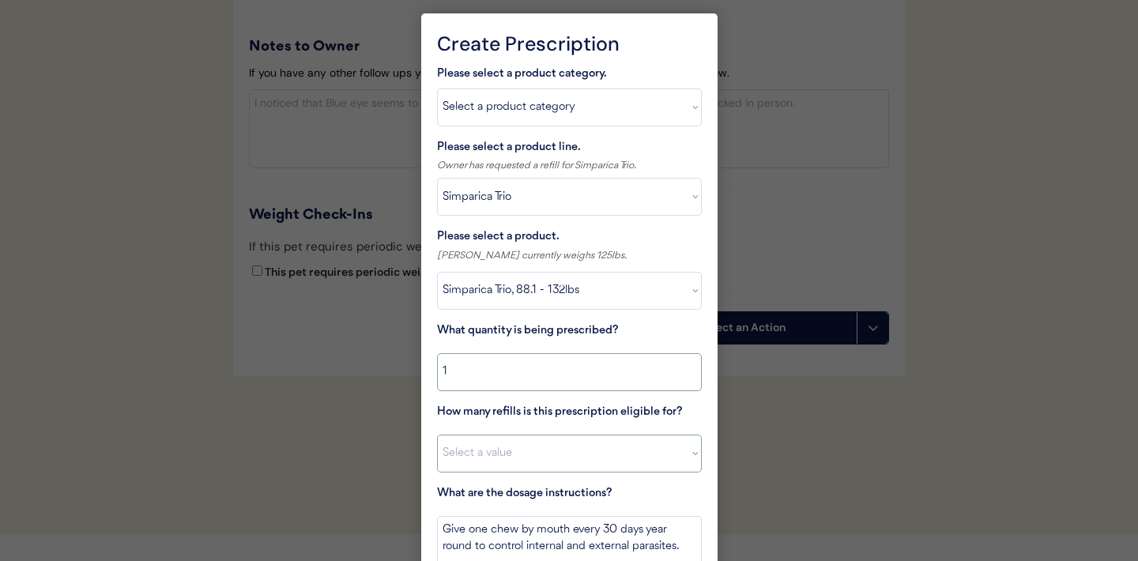
type input "1"
click at [640, 465] on select "Select a value 0 1 2 3 4 5 6 7 8 10 11" at bounding box center [569, 454] width 265 height 38
select select "11"
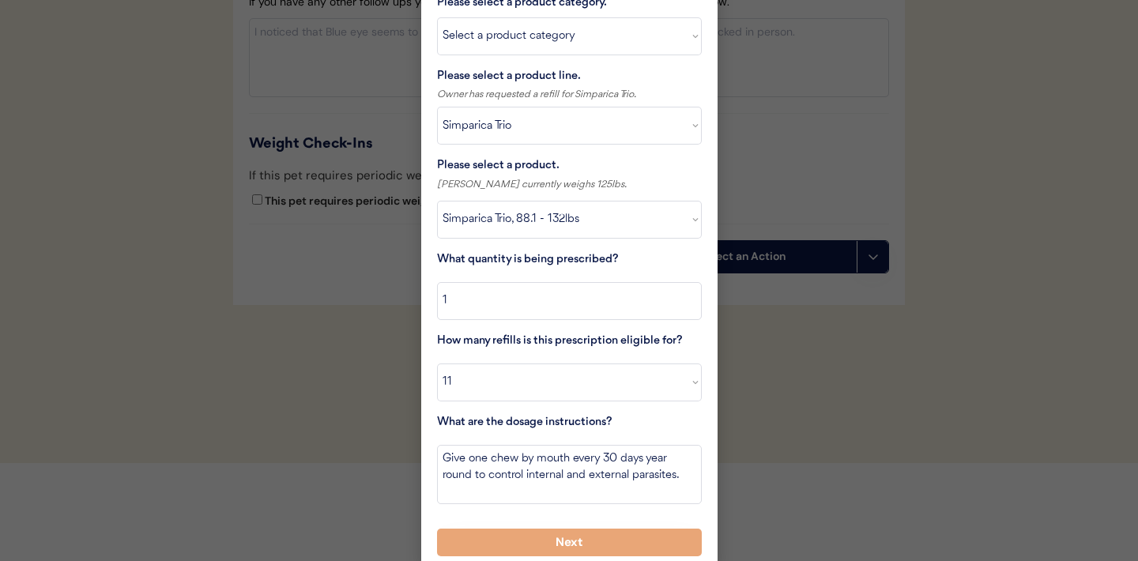
scroll to position [1871, 0]
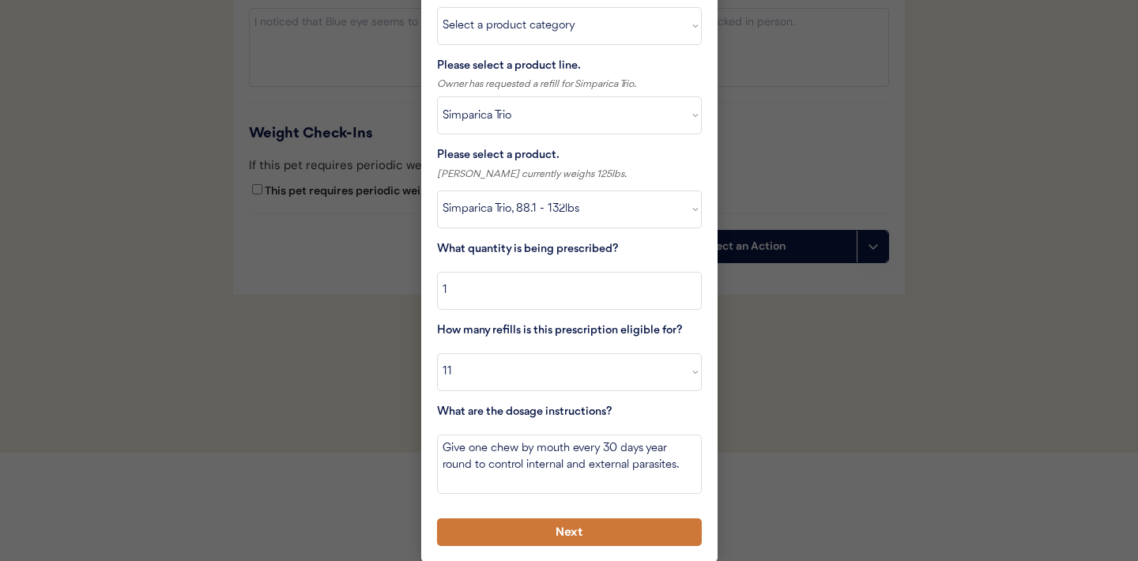
click at [562, 530] on button "Next" at bounding box center [569, 532] width 265 height 28
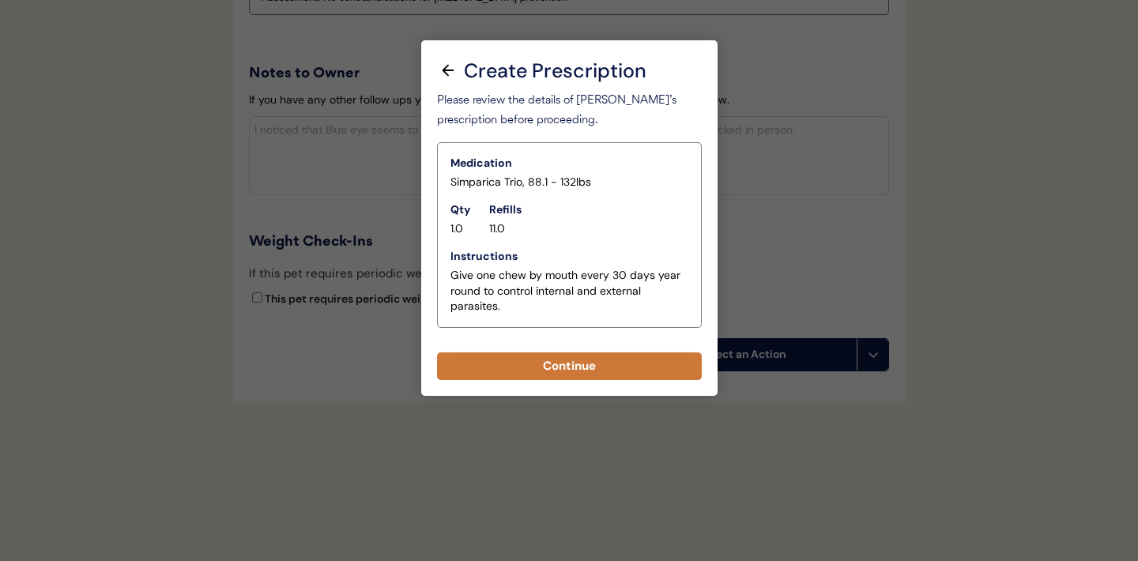
click at [593, 374] on button "Continue" at bounding box center [569, 366] width 265 height 28
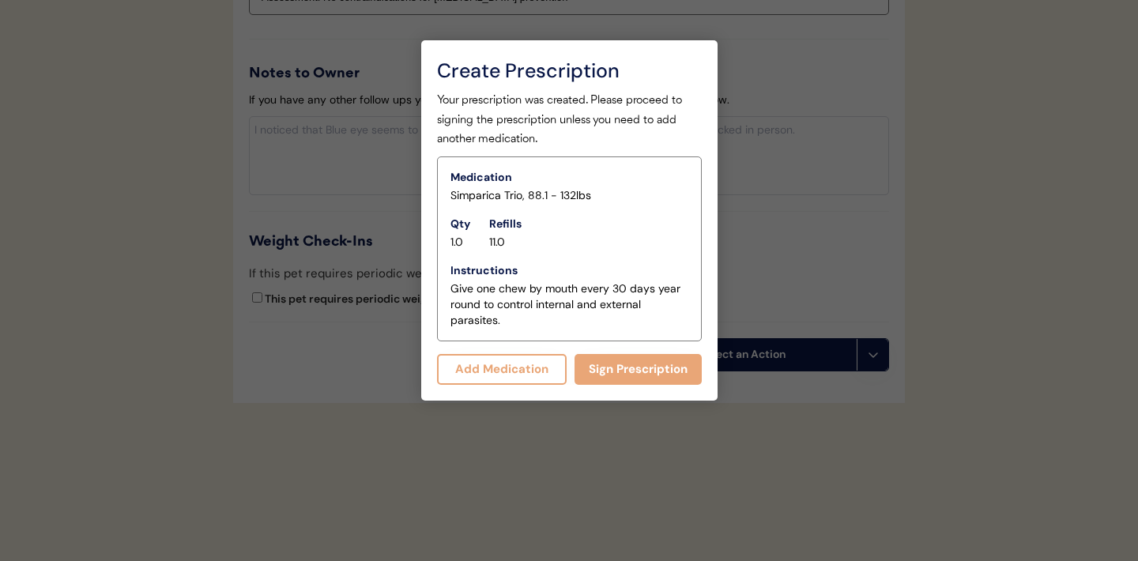
scroll to position [1796, 0]
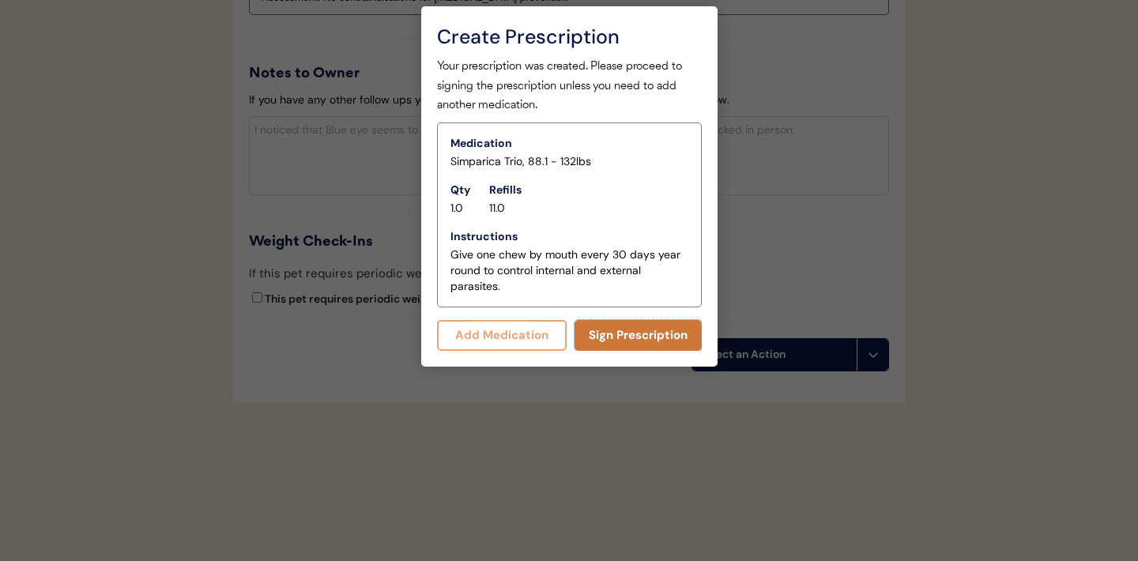
click at [635, 346] on button "Sign Prescription" at bounding box center [638, 335] width 127 height 31
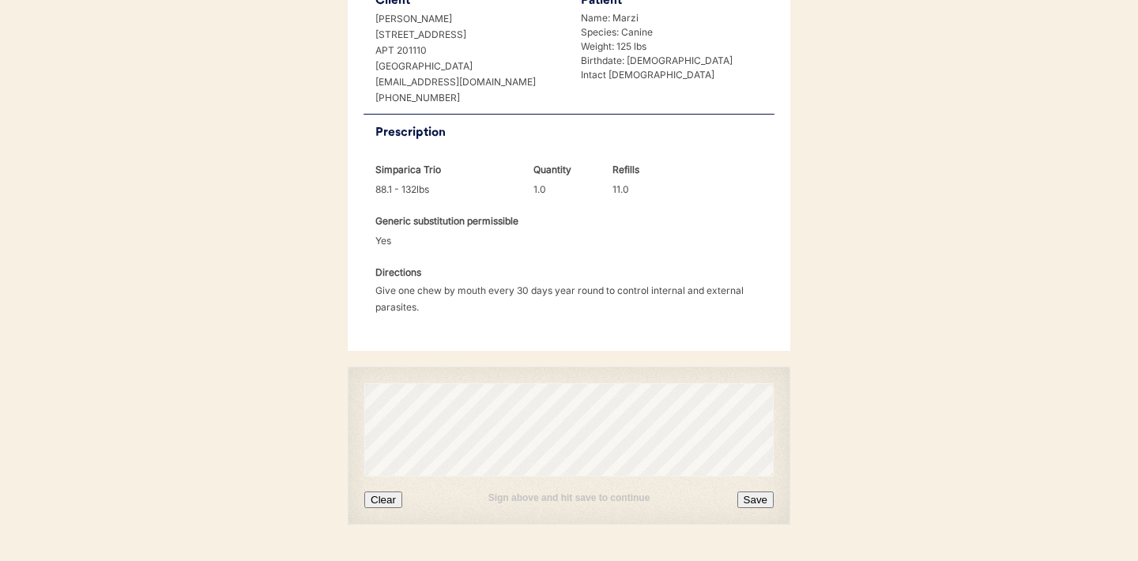
scroll to position [413, 0]
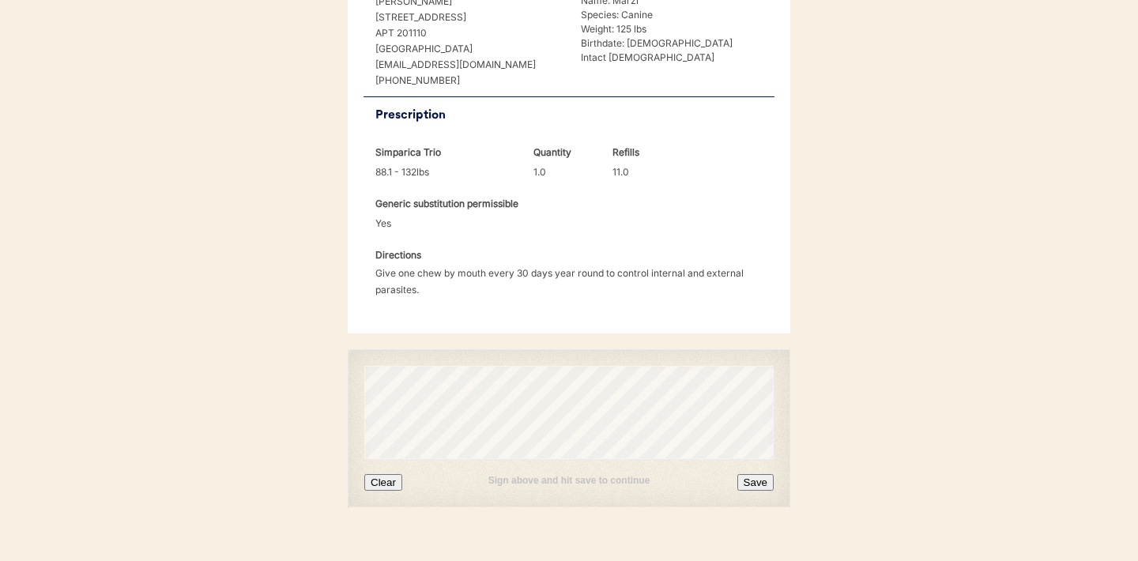
click at [383, 474] on button "Clear" at bounding box center [383, 482] width 38 height 17
click at [391, 474] on button "Clear" at bounding box center [383, 482] width 38 height 17
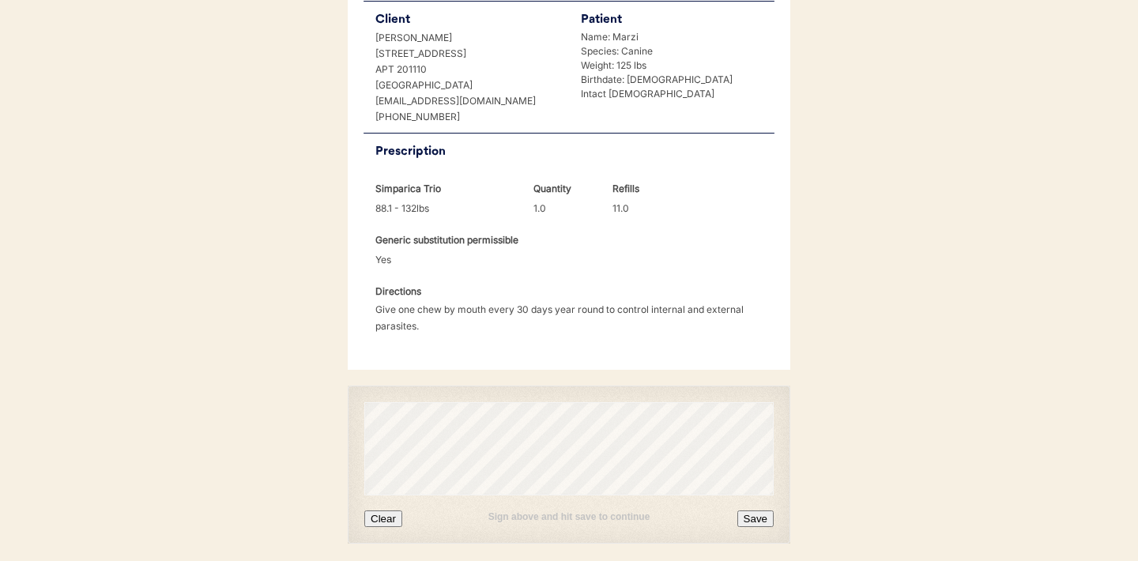
scroll to position [422, 0]
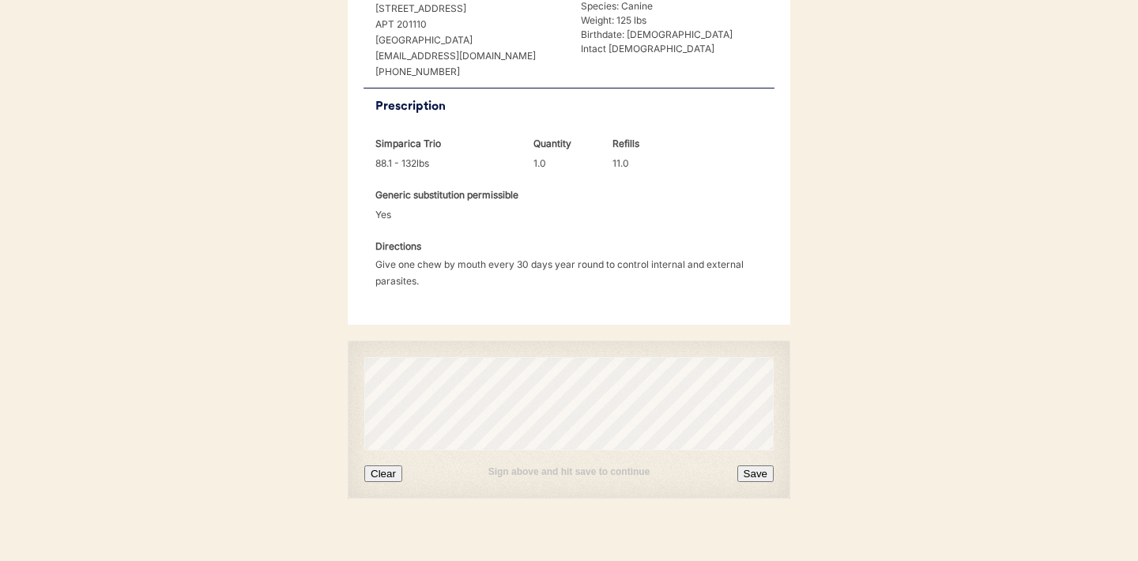
click at [757, 465] on button "Save" at bounding box center [755, 473] width 36 height 17
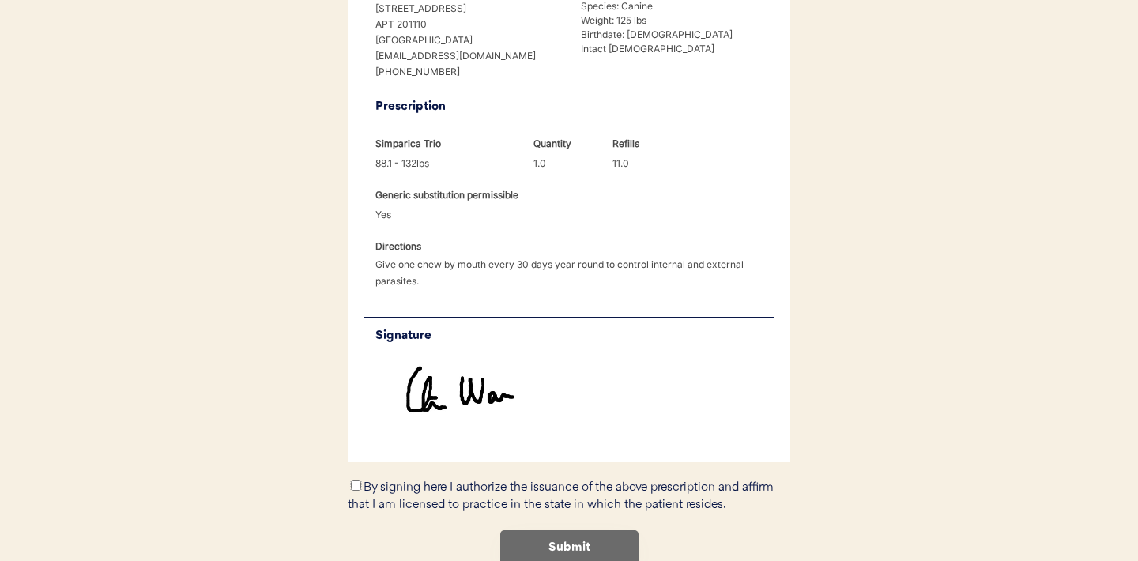
click at [356, 480] on input "By signing here I authorize the issuance of the above prescription and affirm t…" at bounding box center [356, 485] width 10 height 10
checkbox input "true"
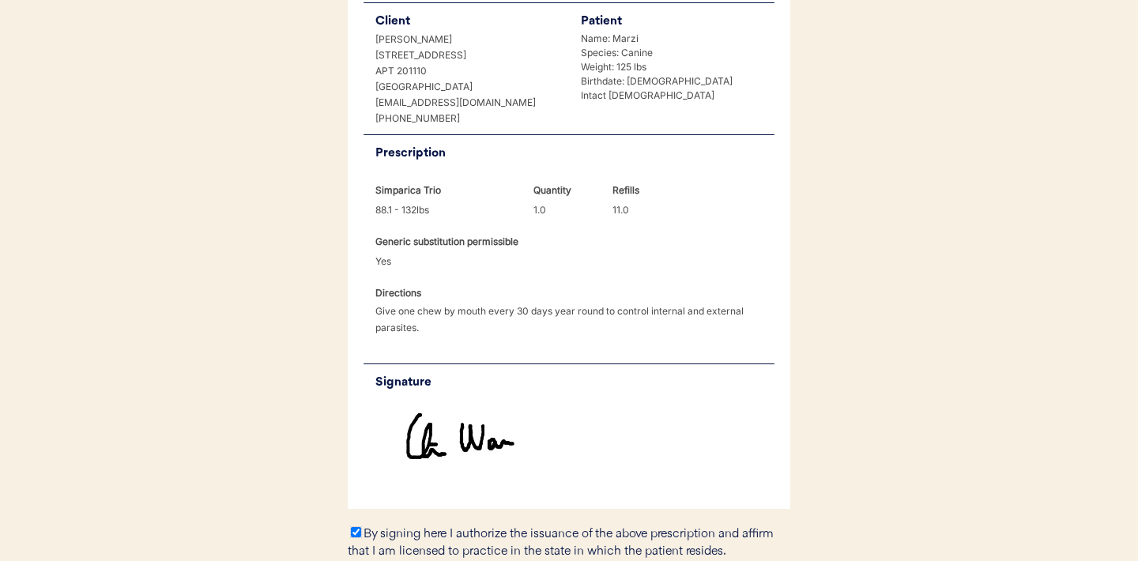
scroll to position [489, 0]
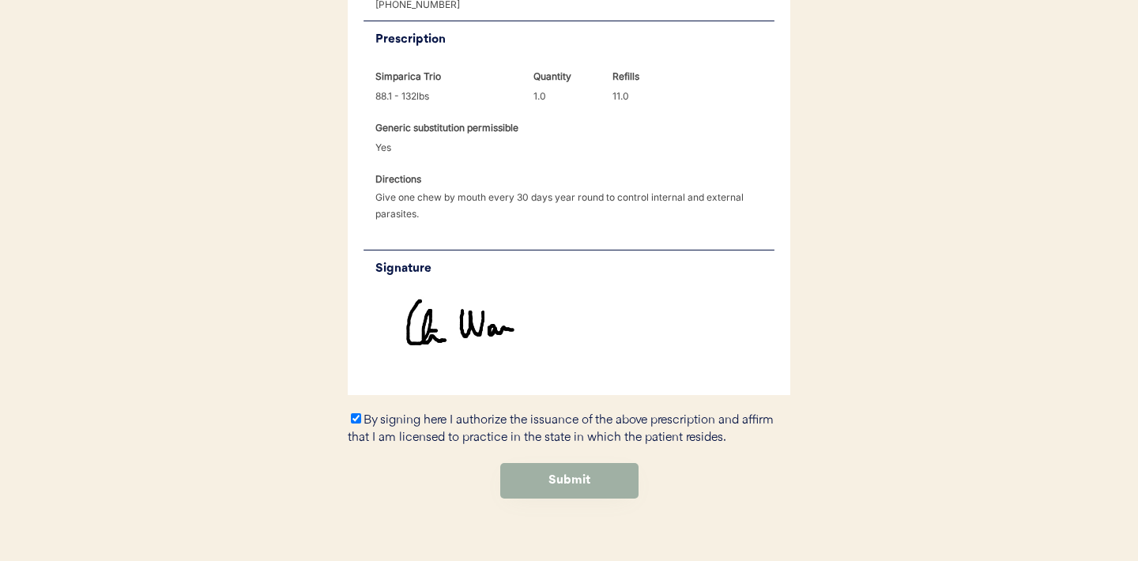
click at [575, 469] on button "Submit" at bounding box center [569, 481] width 138 height 36
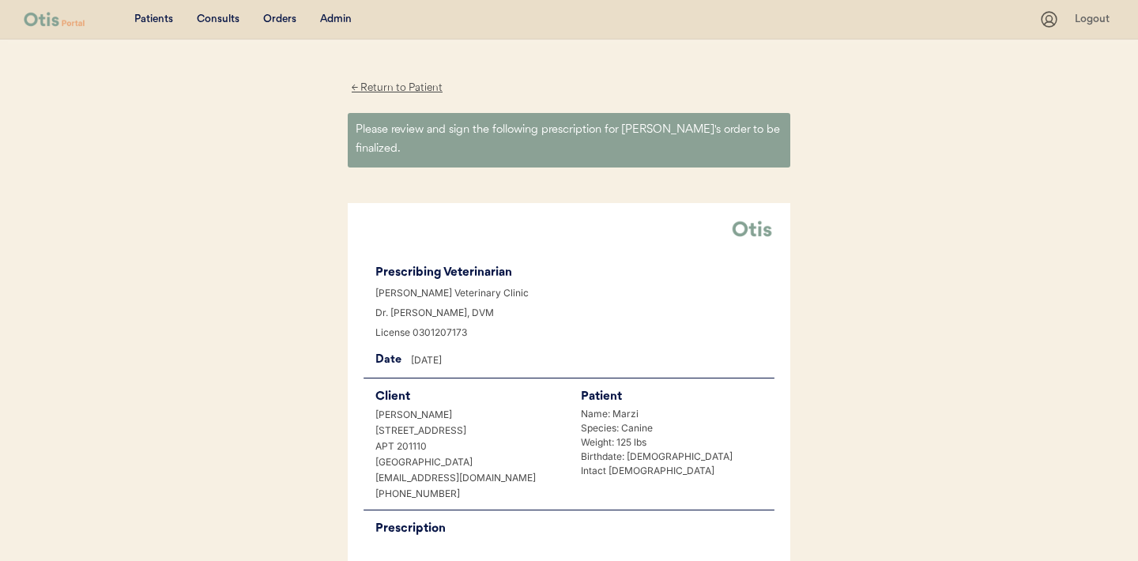
scroll to position [0, 0]
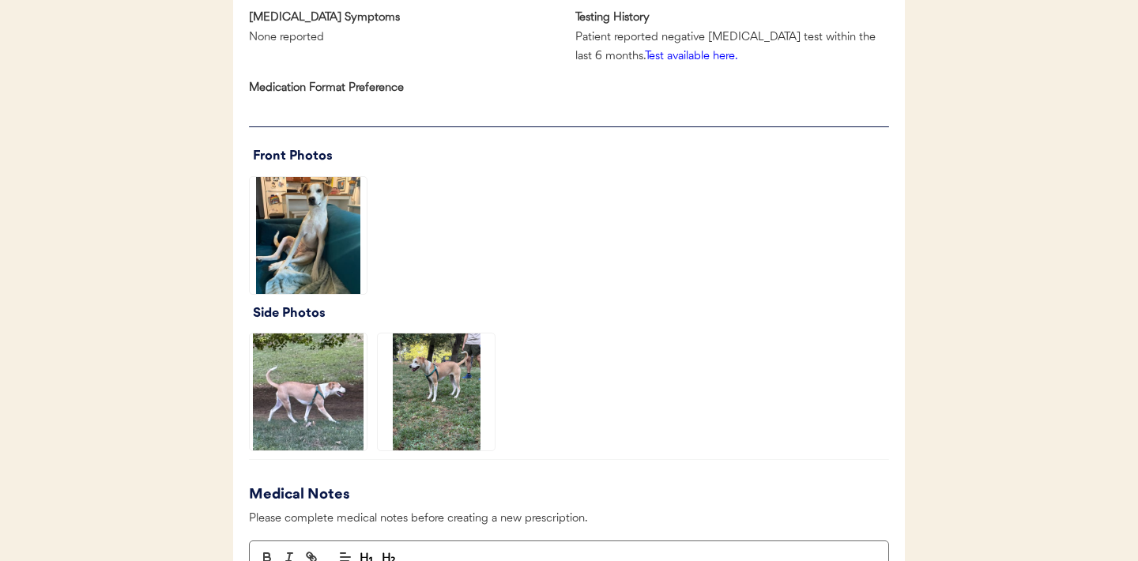
scroll to position [1034, 0]
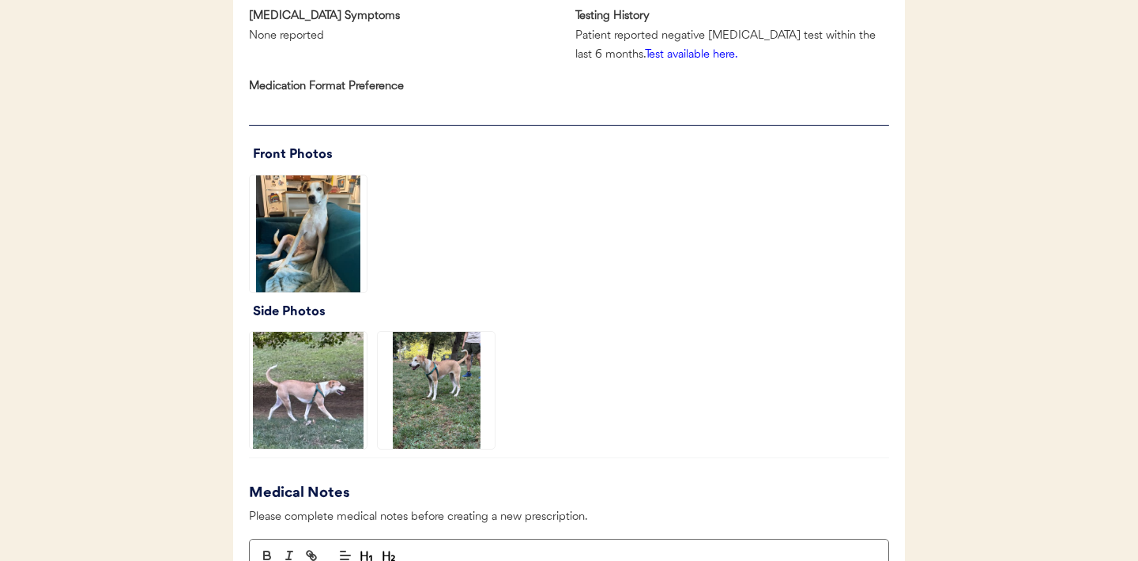
click at [311, 238] on img at bounding box center [308, 233] width 117 height 117
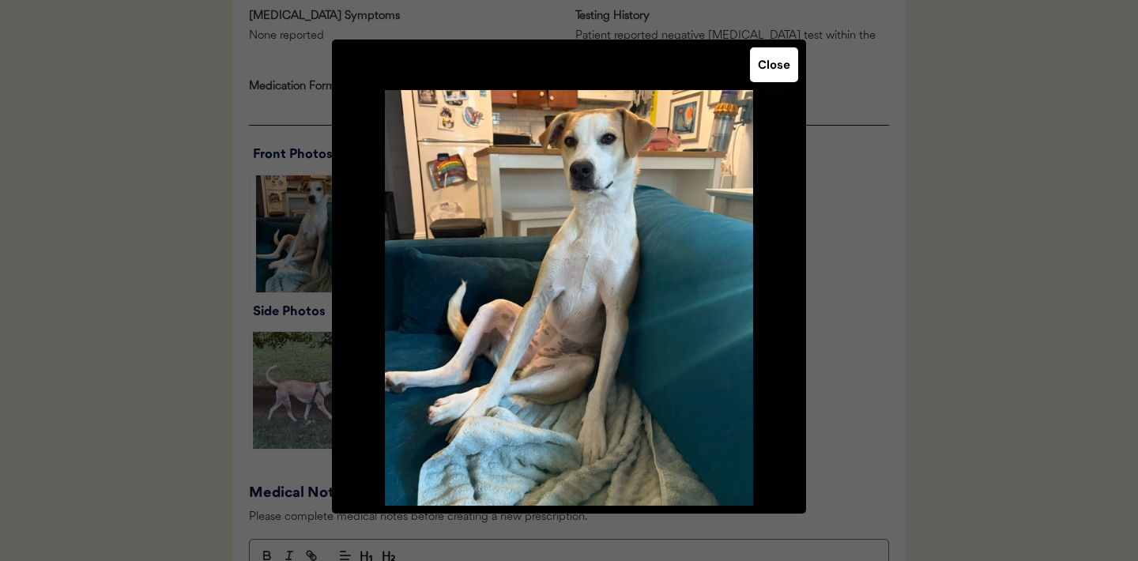
click at [766, 77] on button "Close" at bounding box center [774, 64] width 48 height 35
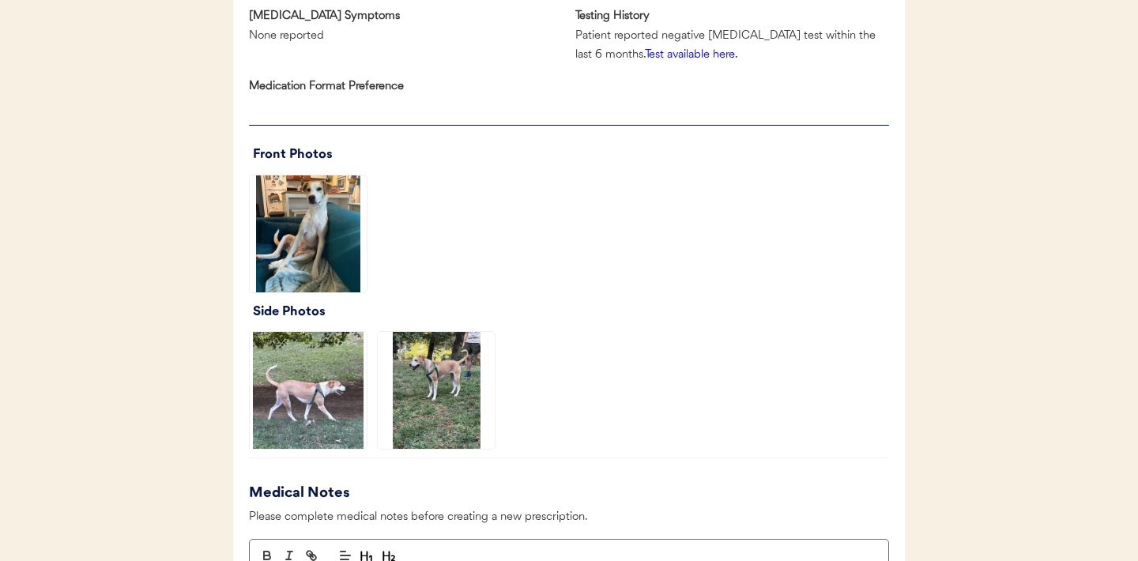
click at [330, 393] on img at bounding box center [308, 390] width 117 height 117
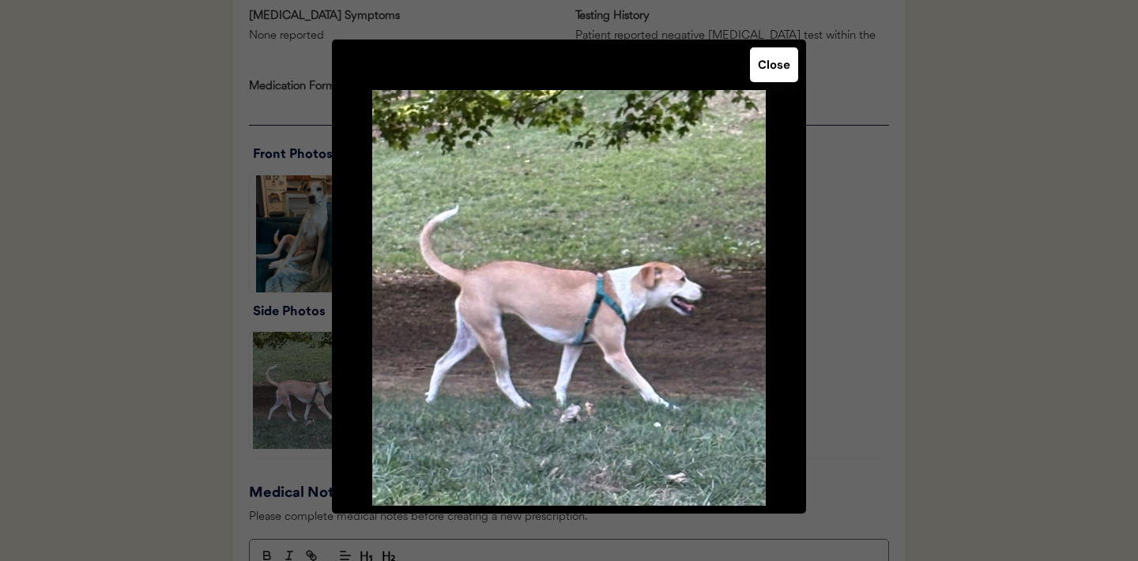
click at [767, 70] on button "Close" at bounding box center [774, 64] width 48 height 35
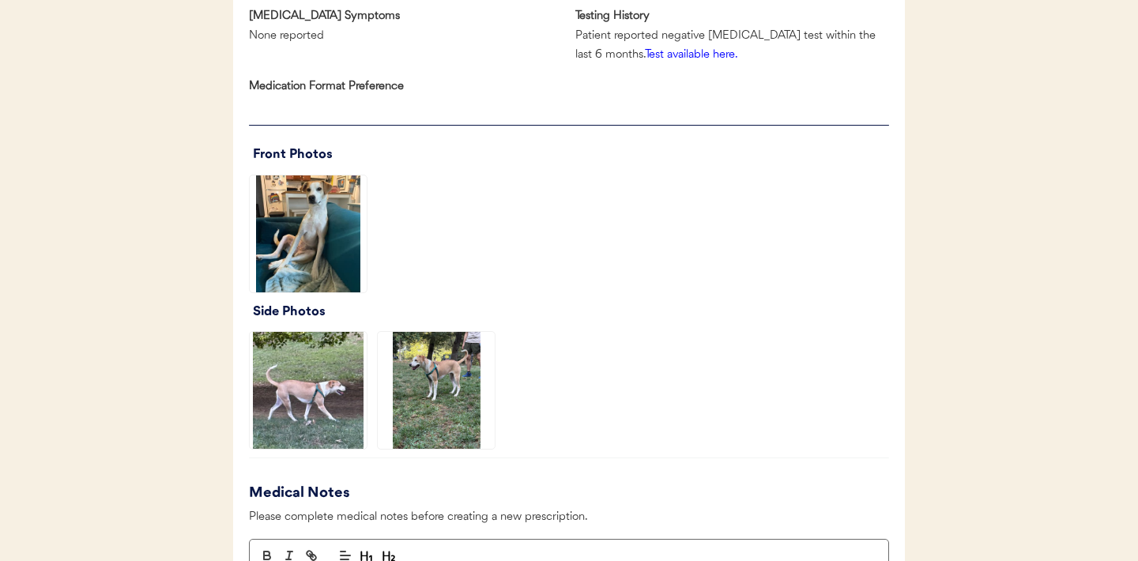
click at [456, 386] on img at bounding box center [436, 390] width 117 height 117
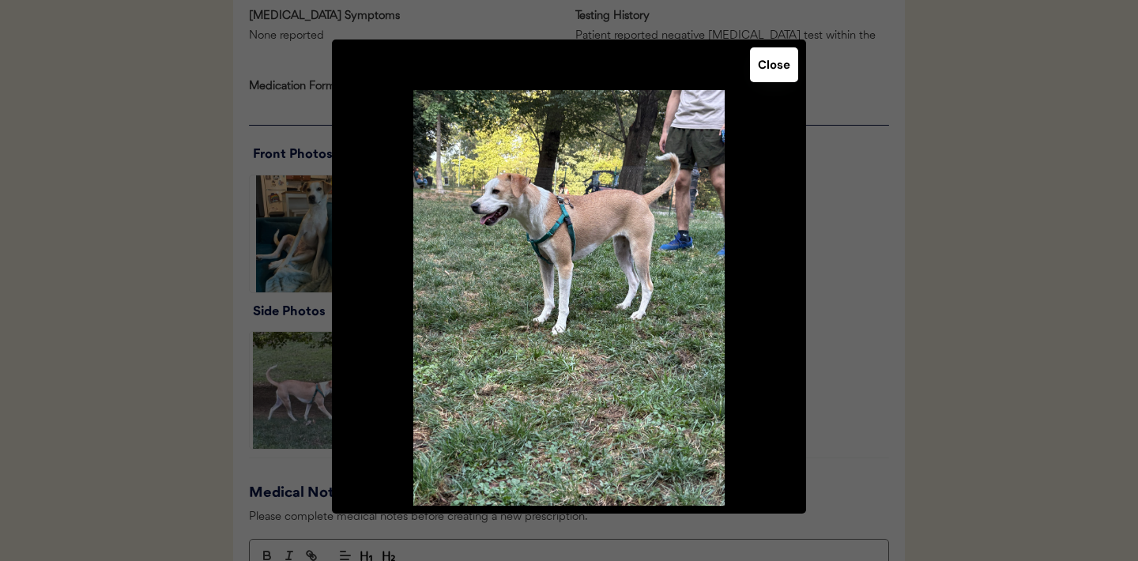
click at [778, 77] on button "Close" at bounding box center [774, 64] width 48 height 35
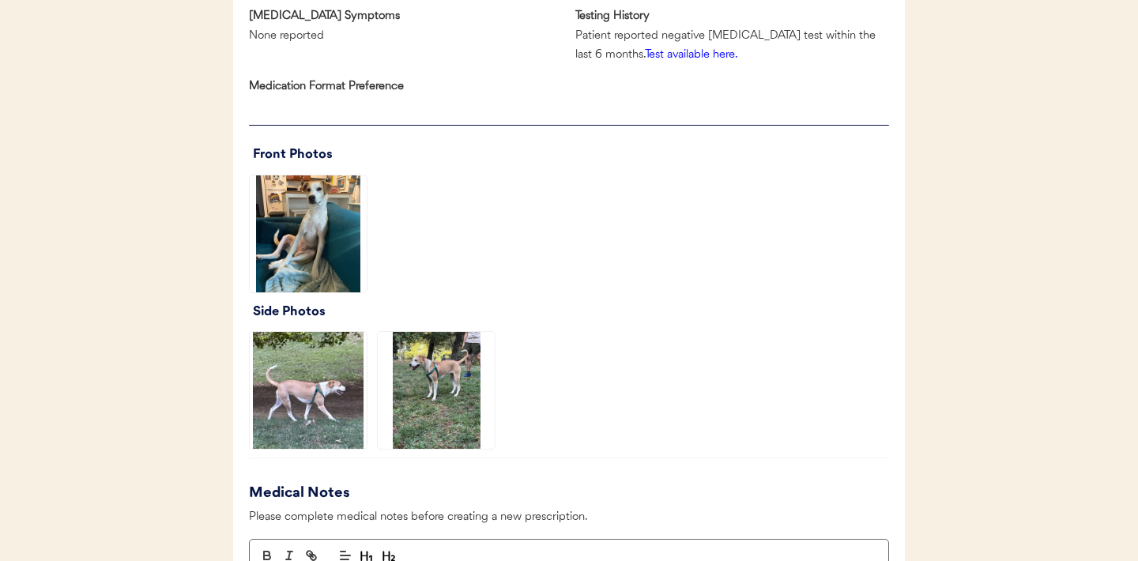
click at [292, 256] on img at bounding box center [308, 233] width 117 height 117
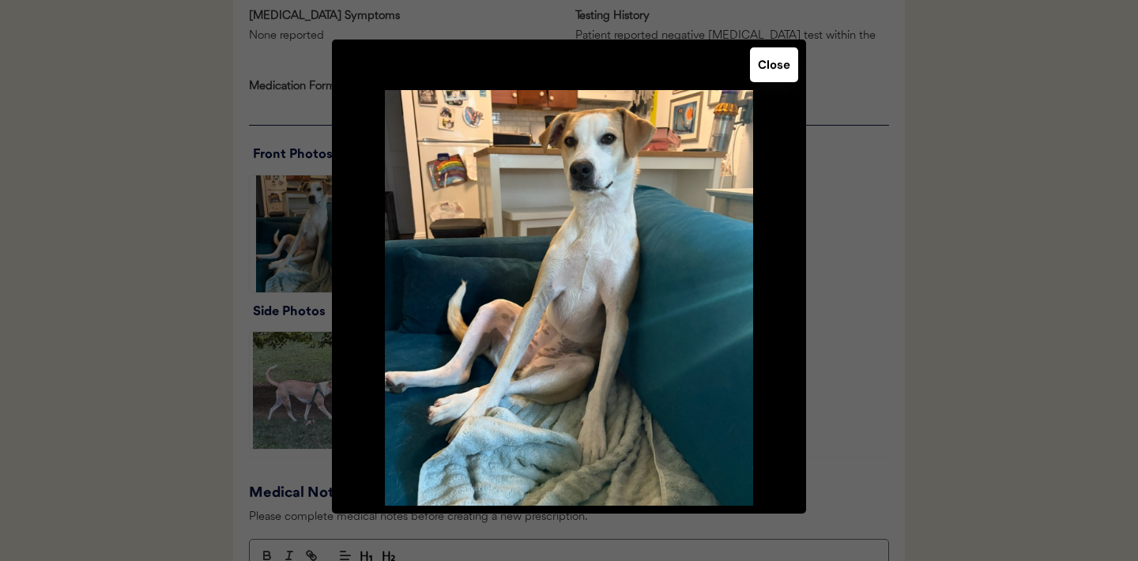
click at [774, 64] on button "Close" at bounding box center [774, 64] width 48 height 35
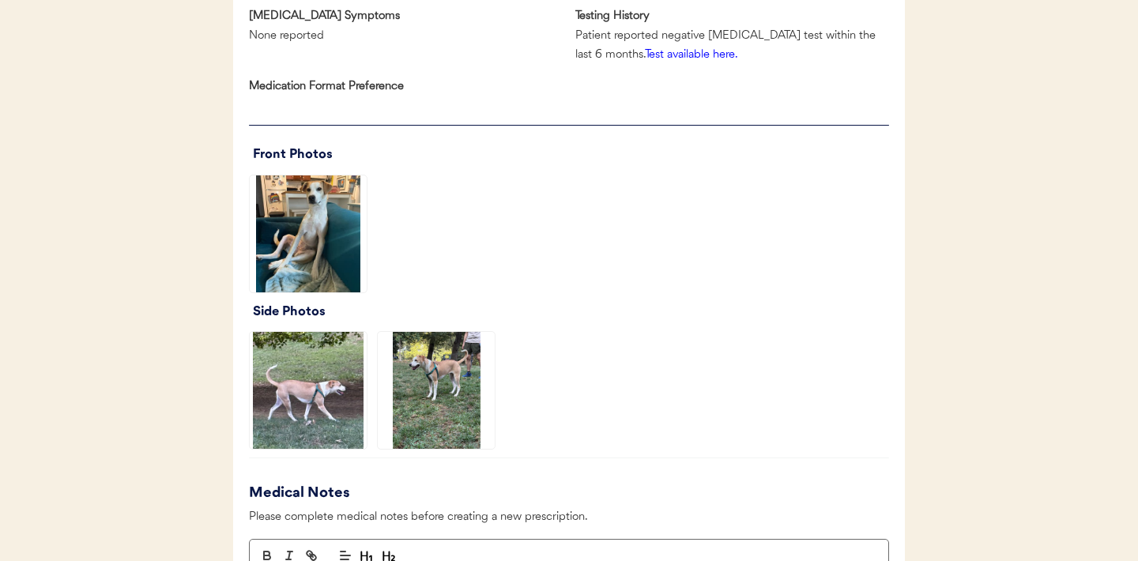
click at [295, 402] on img at bounding box center [308, 390] width 117 height 117
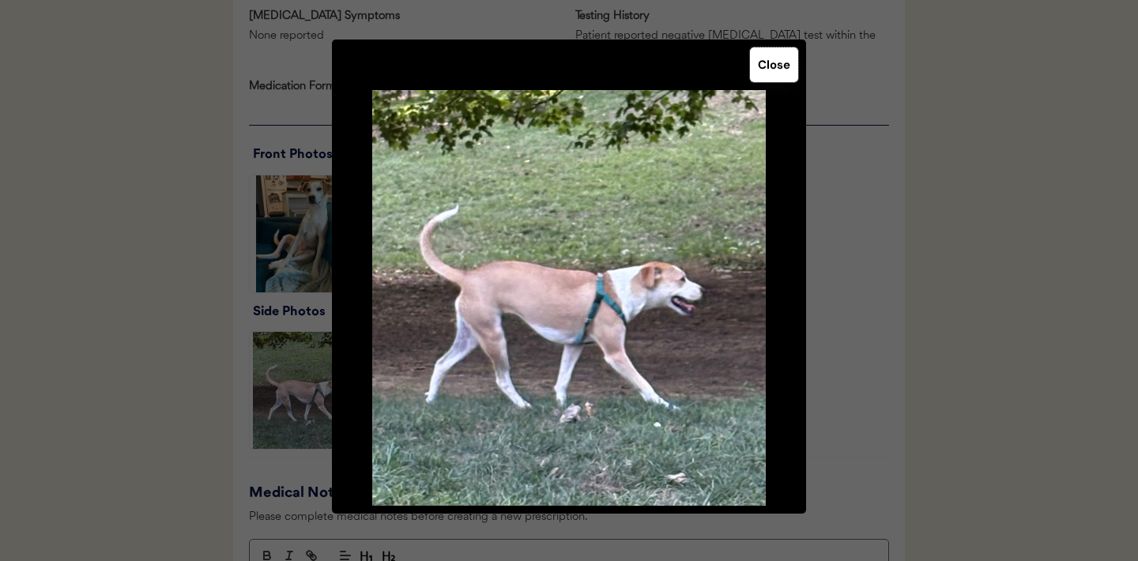
click at [770, 69] on button "Close" at bounding box center [774, 64] width 48 height 35
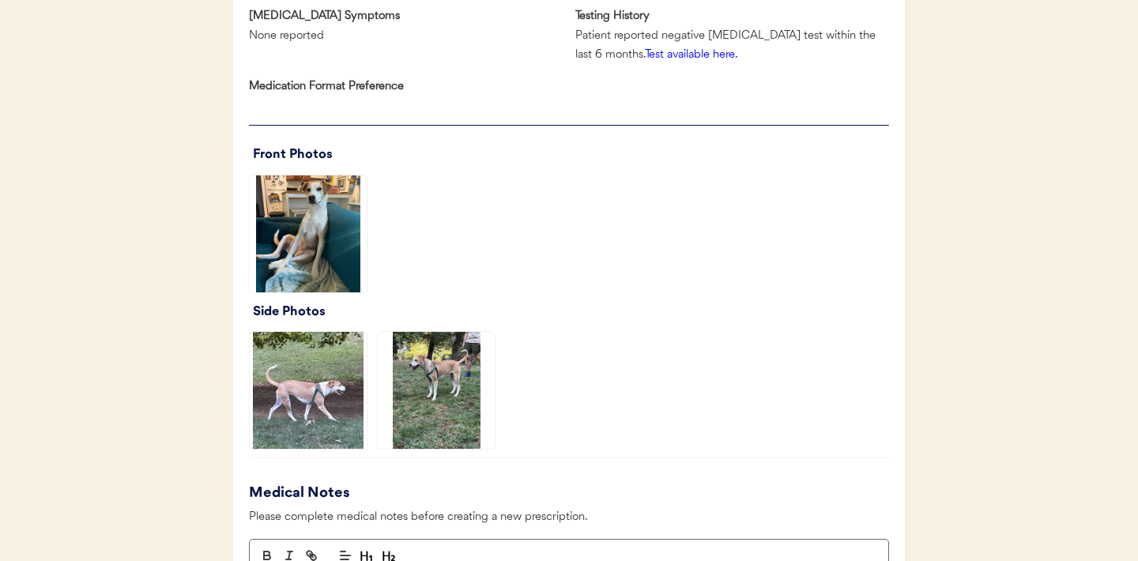
click at [447, 368] on img at bounding box center [436, 390] width 117 height 117
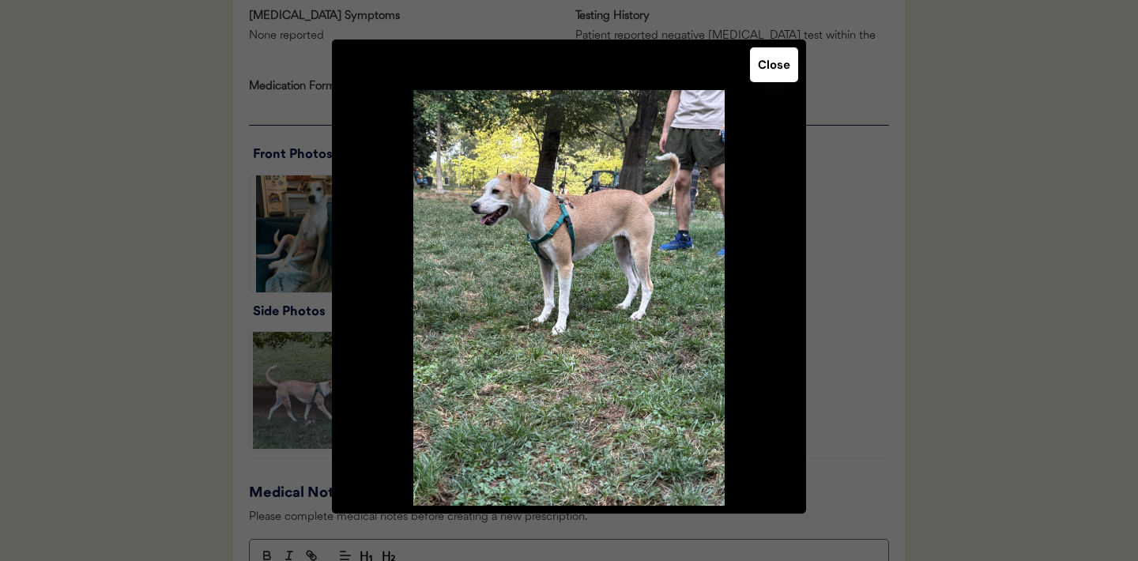
click at [768, 64] on button "Close" at bounding box center [774, 64] width 48 height 35
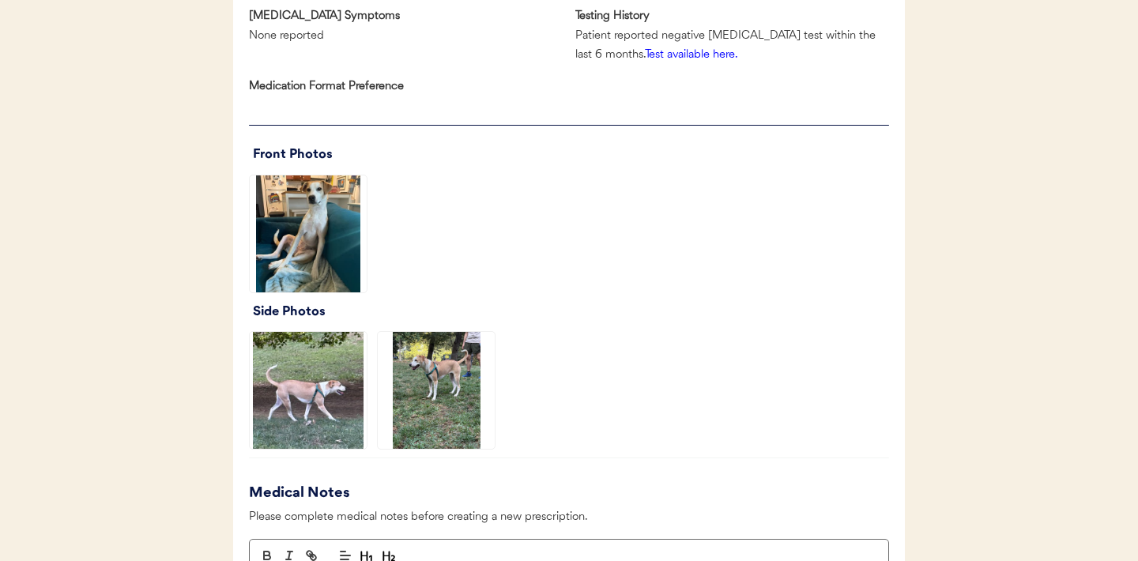
click at [332, 398] on img at bounding box center [308, 390] width 117 height 117
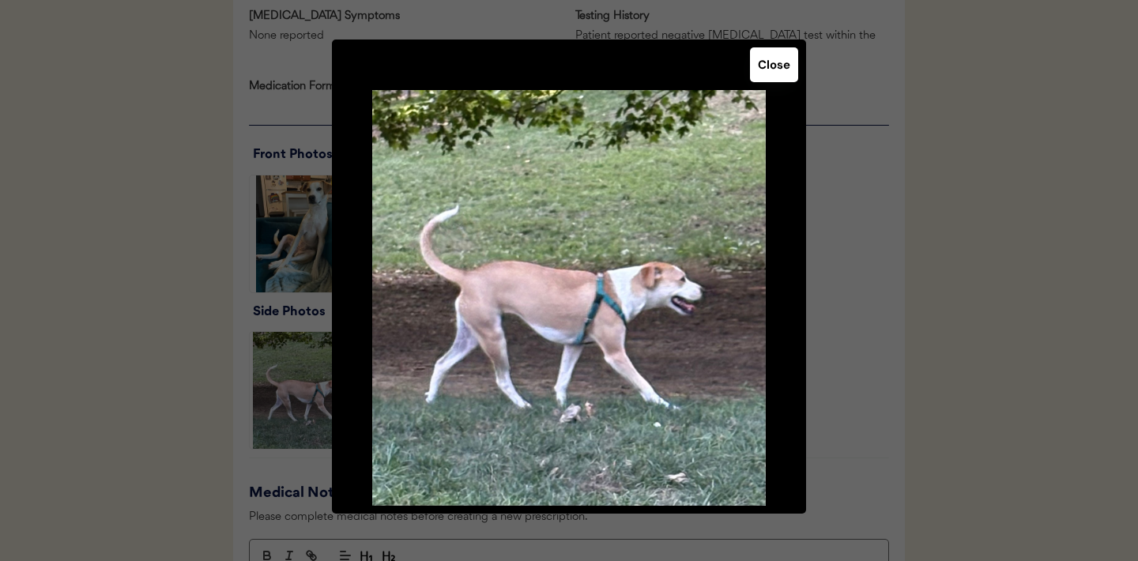
click at [769, 68] on button "Close" at bounding box center [774, 64] width 48 height 35
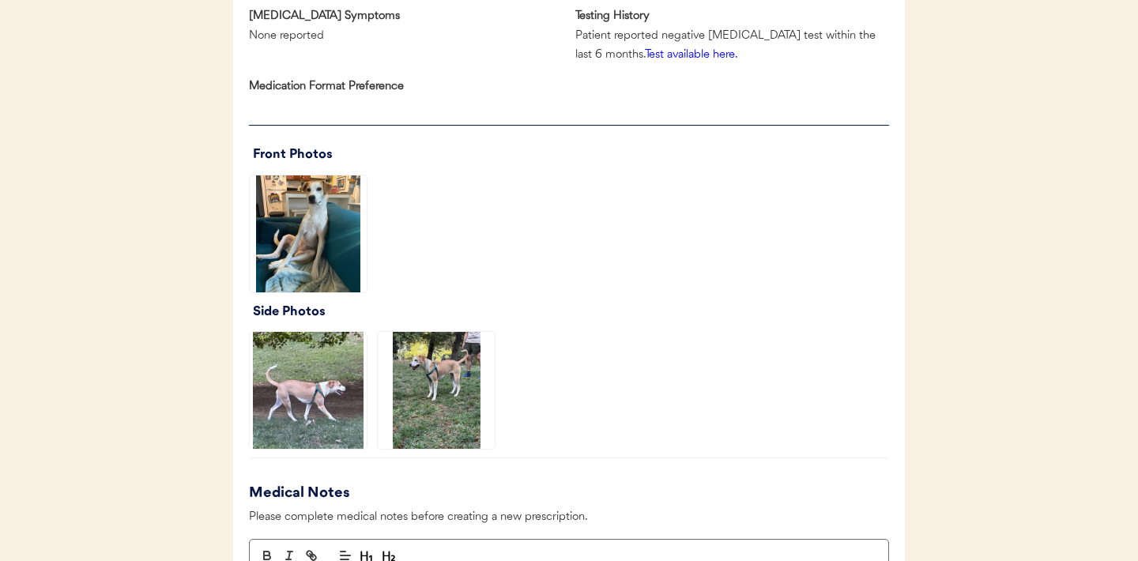
click at [293, 236] on img at bounding box center [308, 233] width 117 height 117
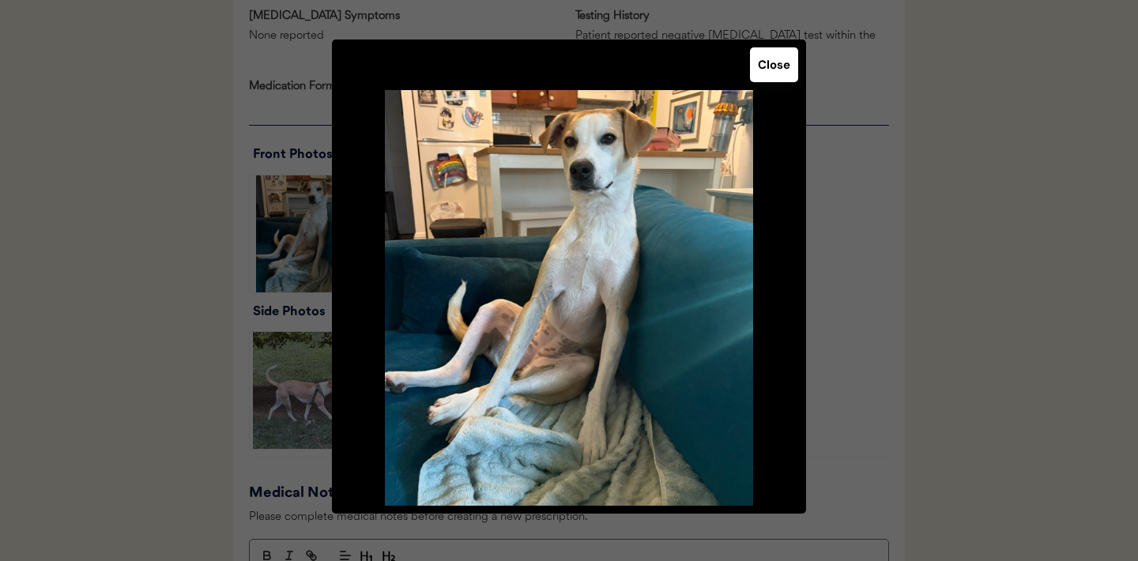
click at [785, 71] on button "Close" at bounding box center [774, 64] width 48 height 35
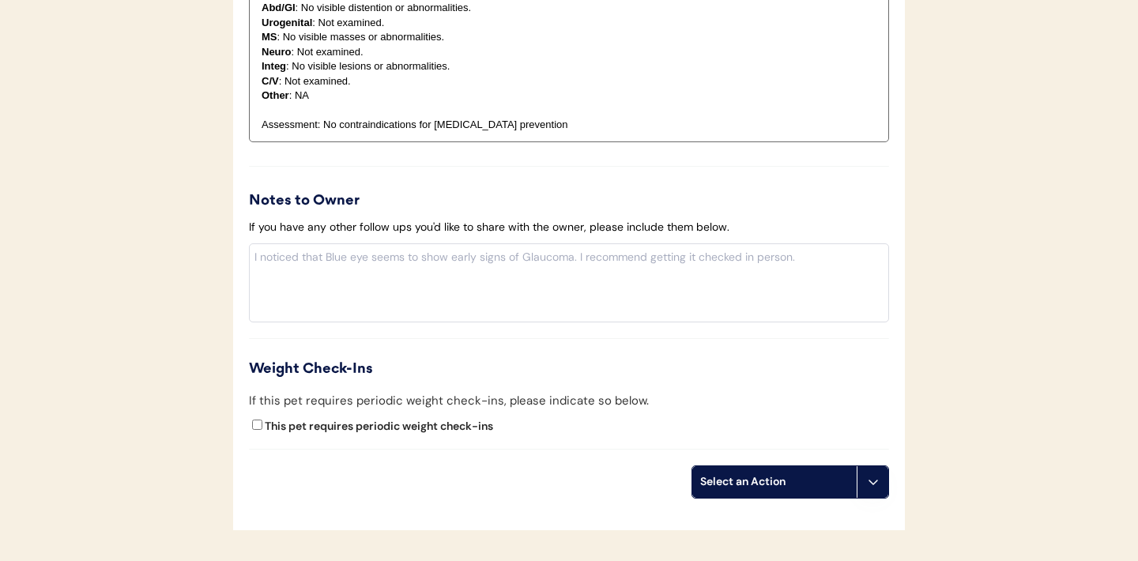
scroll to position [1800, 0]
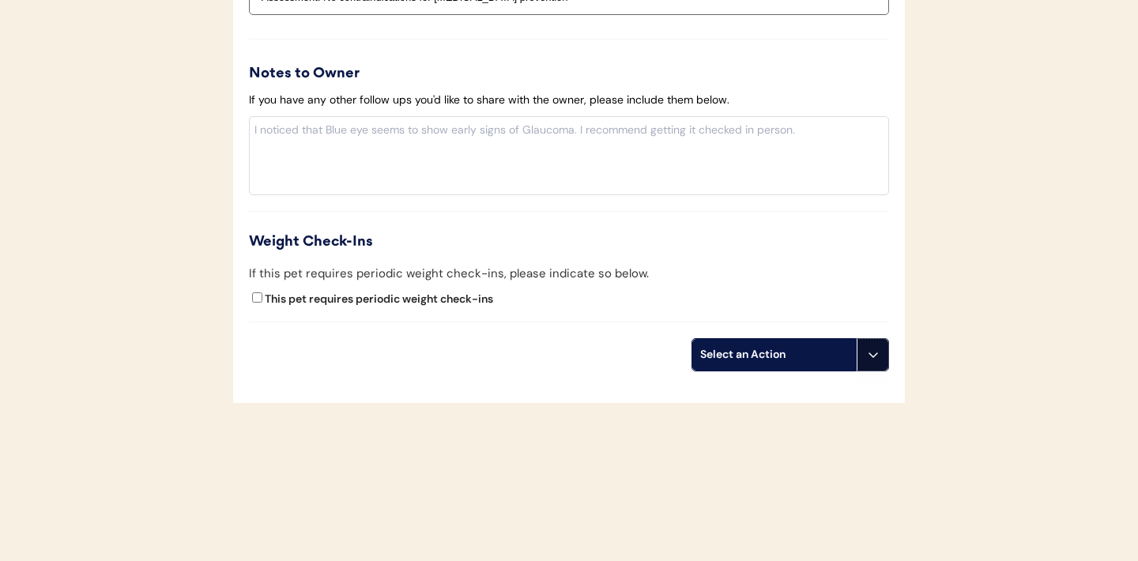
click at [865, 361] on button at bounding box center [873, 355] width 32 height 32
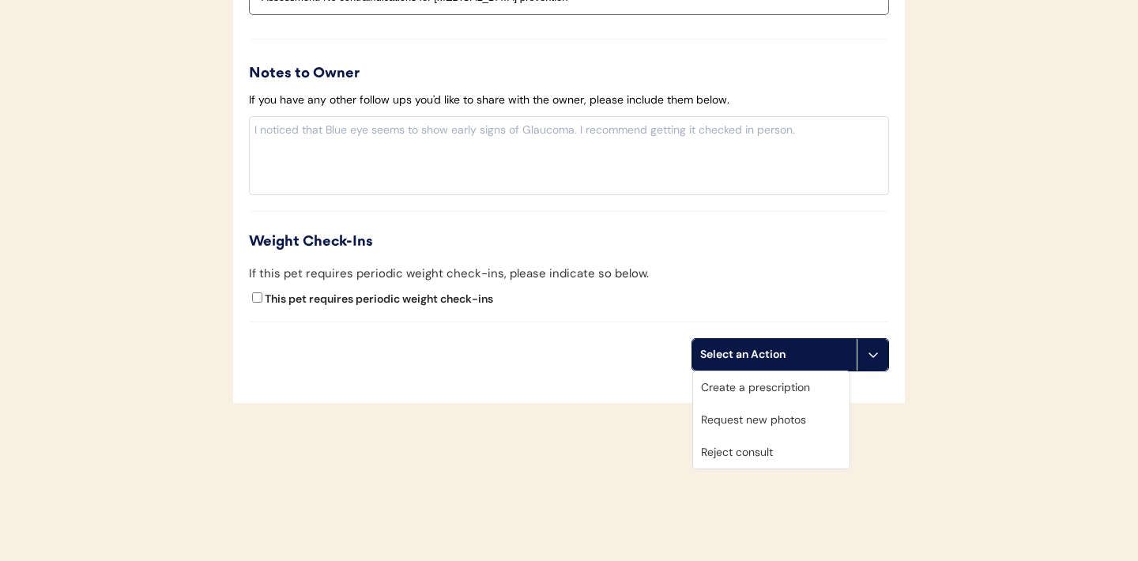
click at [758, 392] on div "Create a prescription" at bounding box center [771, 387] width 156 height 32
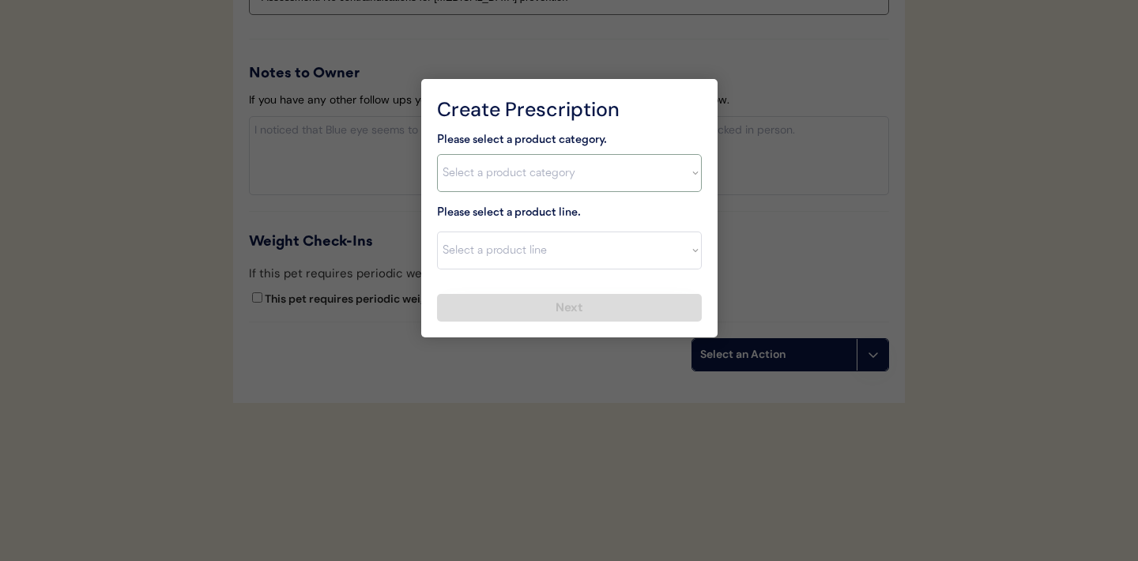
click at [681, 175] on select "Select a product category Allergies Antibiotics Anxiety Combo Parasite Preventi…" at bounding box center [569, 173] width 265 height 38
select select ""combo_parasite_prevention""
click at [684, 258] on select "Select a product line" at bounding box center [569, 251] width 265 height 38
click at [680, 184] on select "Select a product category Allergies Antibiotics Anxiety Combo Parasite Preventi…" at bounding box center [569, 173] width 265 height 38
click at [688, 248] on select "Select a product line Advantage Multi for Dogs Credelio Quattro NexGard Plus Ne…" at bounding box center [569, 251] width 265 height 38
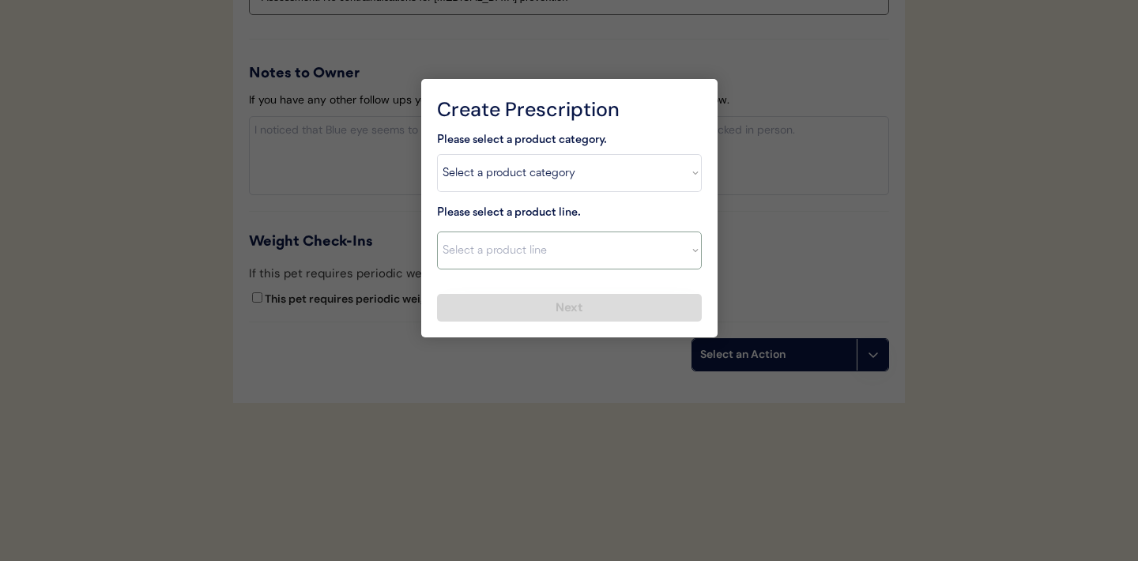
select select ""Simparica Trio""
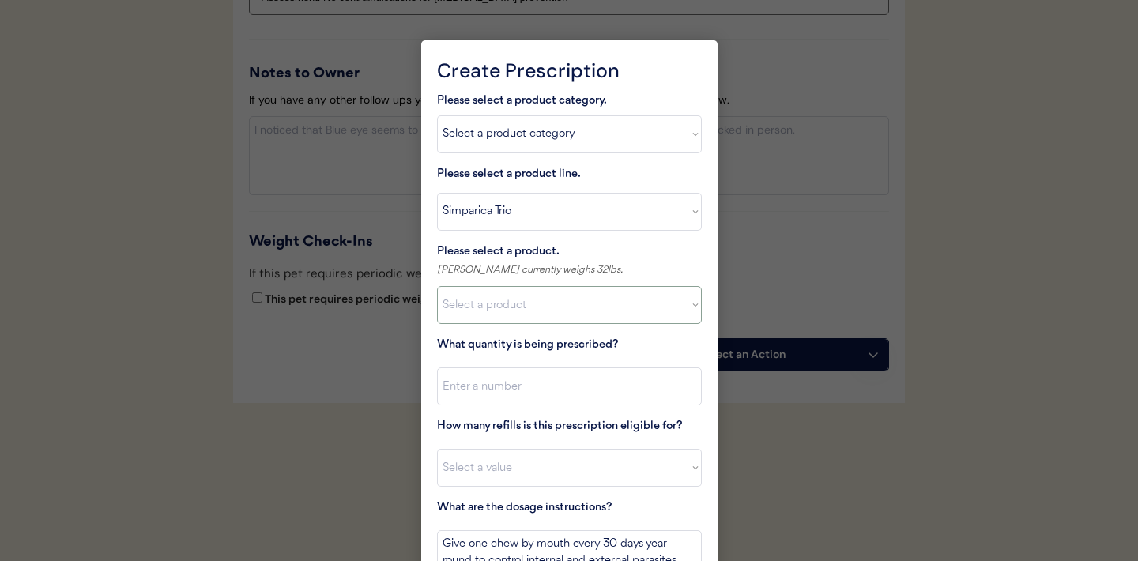
click at [688, 304] on select "Select a product Simparica Trio, 2.8 - 5.5lbs Simparica Trio, 5.6 - 11lbs Simpa…" at bounding box center [569, 305] width 265 height 38
select select ""1348695171700984260__LOOKUP__1704773707524x107284382987270270""
click at [586, 379] on input "input" at bounding box center [569, 386] width 265 height 38
type input "1"
click at [544, 467] on select "Select a value 0 1 2 3 4 5 6 7 8 10 11" at bounding box center [569, 468] width 265 height 38
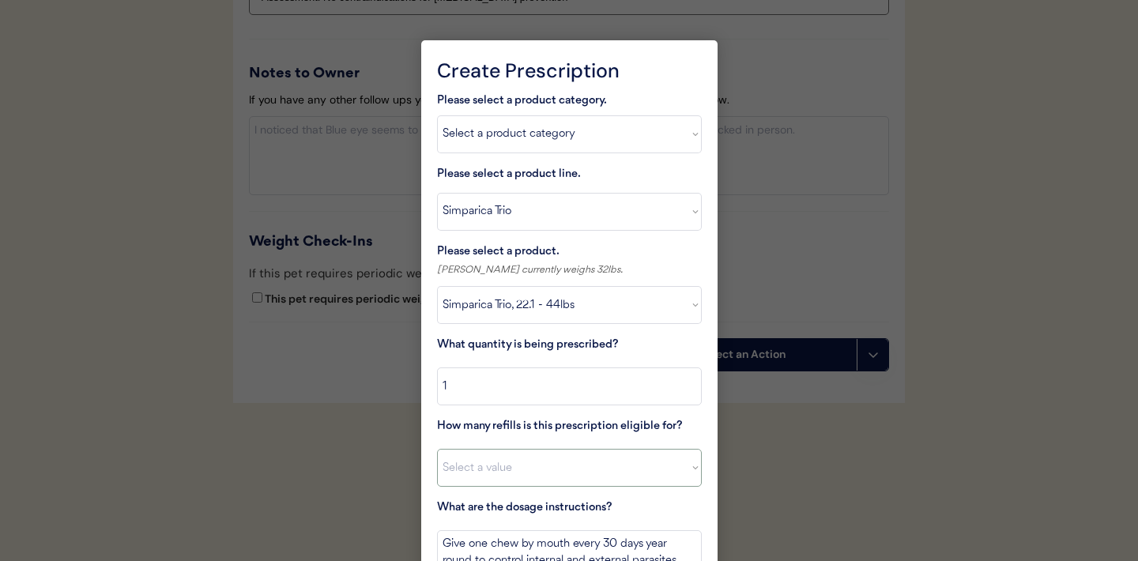
select select "11"
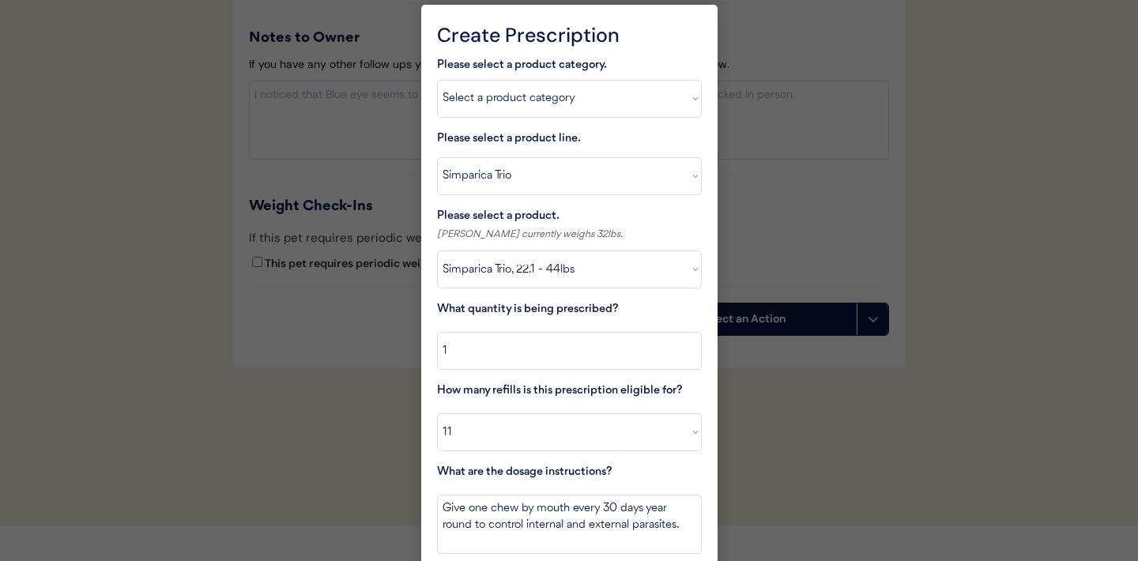
scroll to position [1897, 0]
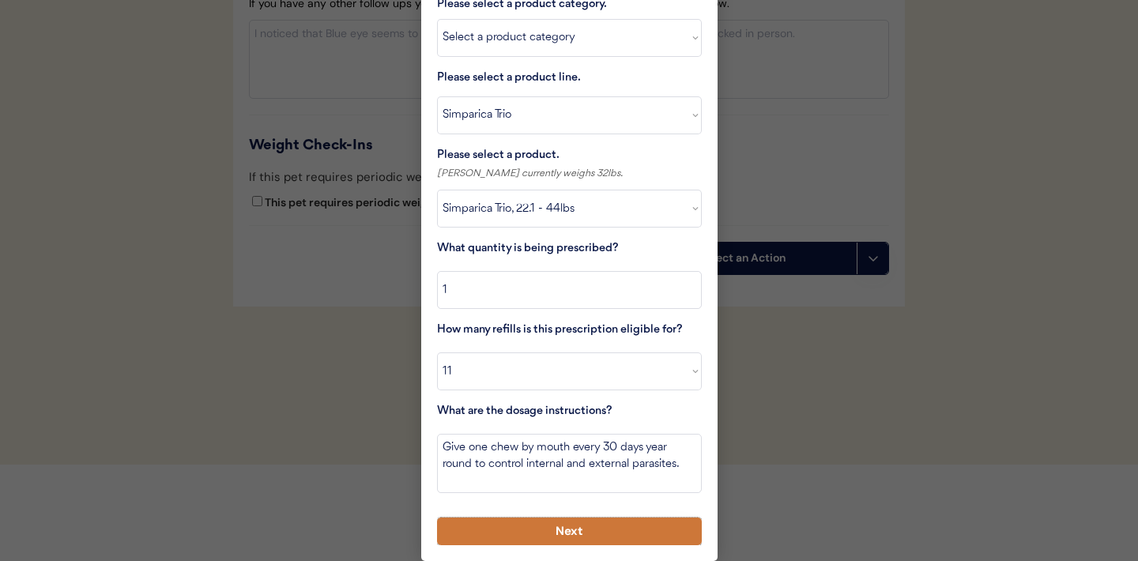
click at [561, 526] on button "Next" at bounding box center [569, 532] width 265 height 28
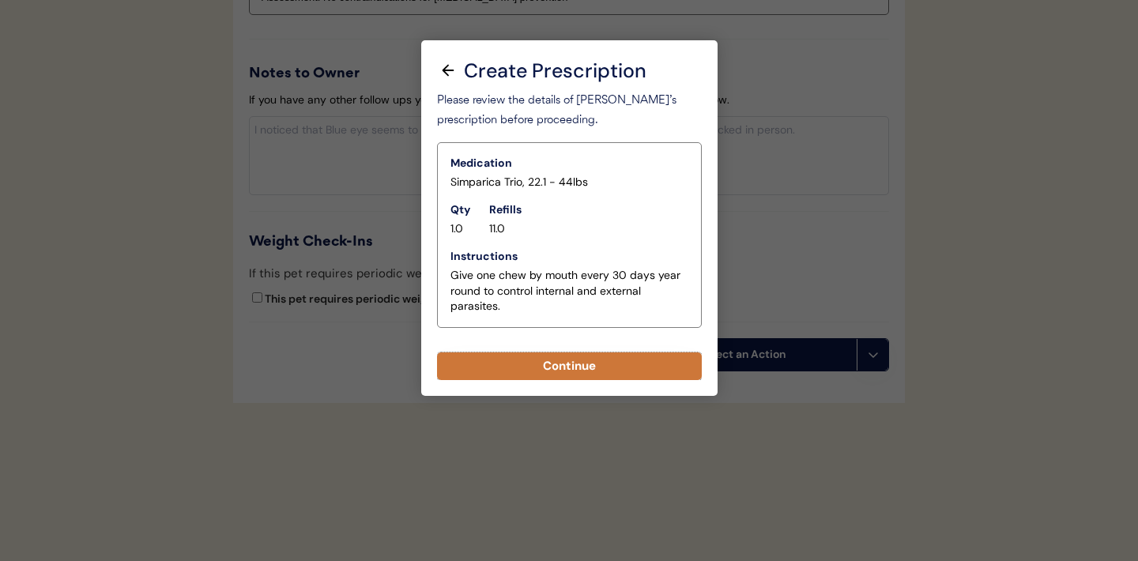
click at [572, 375] on button "Continue" at bounding box center [569, 366] width 265 height 28
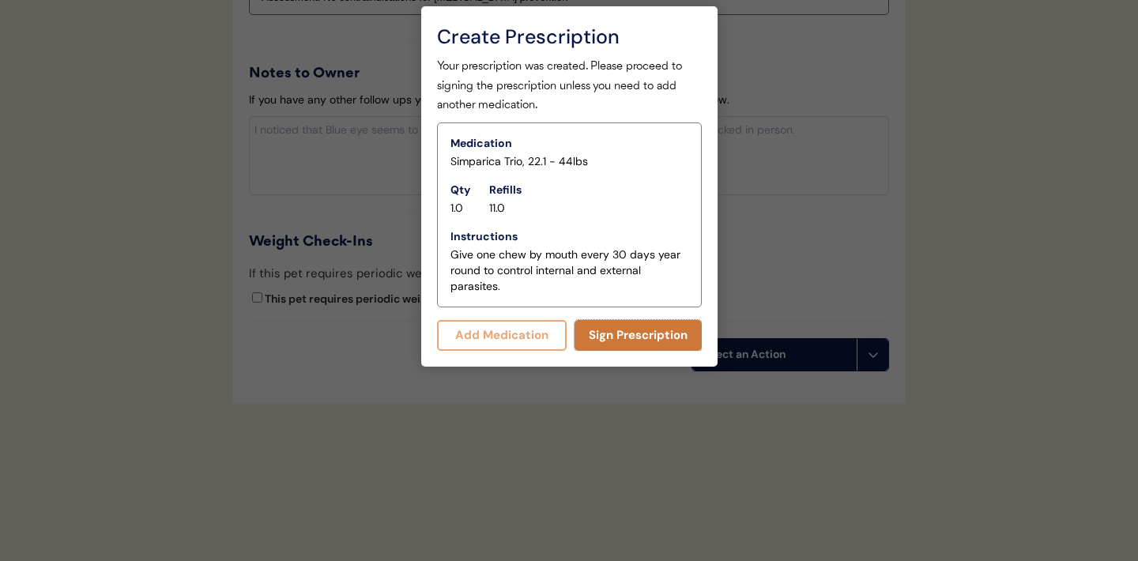
click at [626, 330] on button "Sign Prescription" at bounding box center [638, 335] width 127 height 31
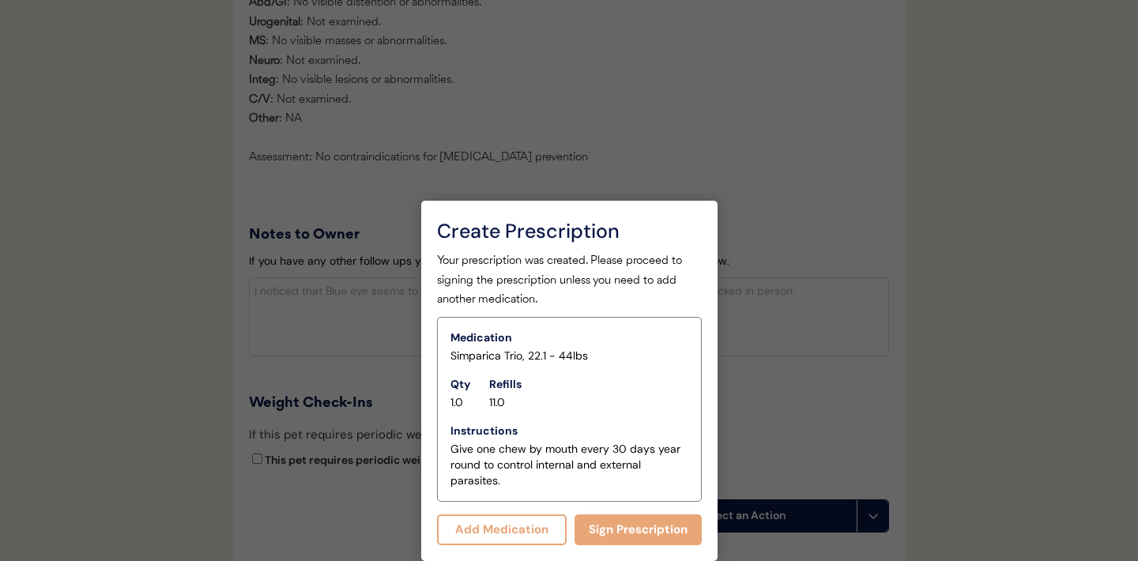
scroll to position [1820, 0]
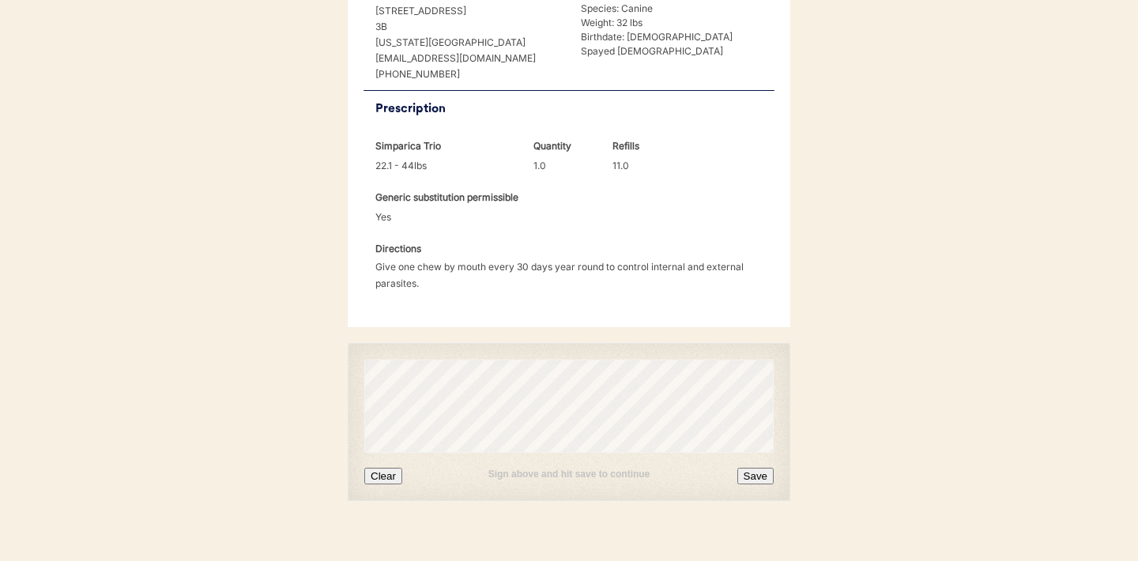
scroll to position [422, 0]
click at [390, 465] on button "Clear" at bounding box center [383, 473] width 38 height 17
click at [394, 450] on div "Sign above and hit save to continue Clear Save" at bounding box center [568, 466] width 409 height 32
click at [393, 465] on button "Clear" at bounding box center [383, 473] width 38 height 17
click at [380, 465] on button "Clear" at bounding box center [383, 473] width 38 height 17
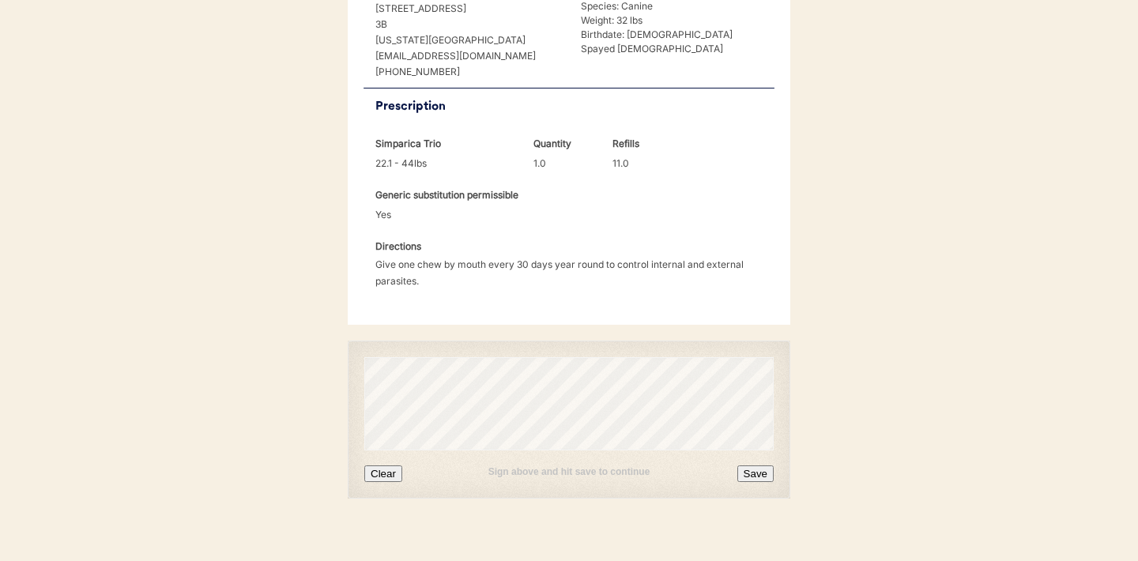
click at [393, 465] on button "Clear" at bounding box center [383, 473] width 38 height 17
click at [380, 465] on button "Clear" at bounding box center [383, 473] width 38 height 17
click at [390, 465] on button "Clear" at bounding box center [383, 473] width 38 height 17
click at [386, 465] on button "Clear" at bounding box center [383, 473] width 38 height 17
click at [382, 465] on button "Clear" at bounding box center [383, 473] width 38 height 17
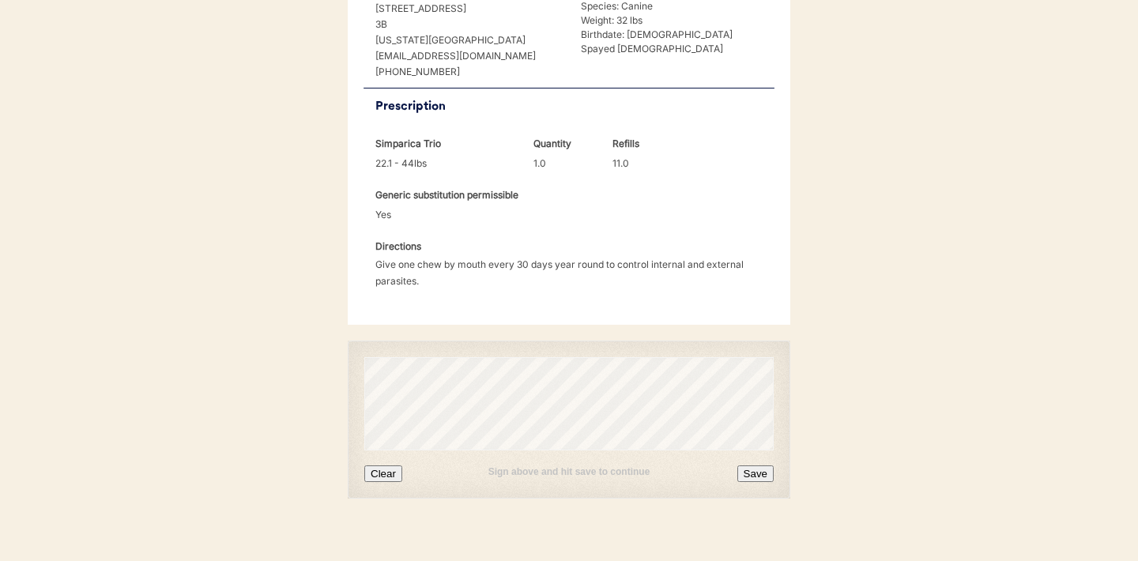
click at [389, 465] on button "Clear" at bounding box center [383, 473] width 38 height 17
click at [757, 465] on button "Save" at bounding box center [755, 473] width 36 height 17
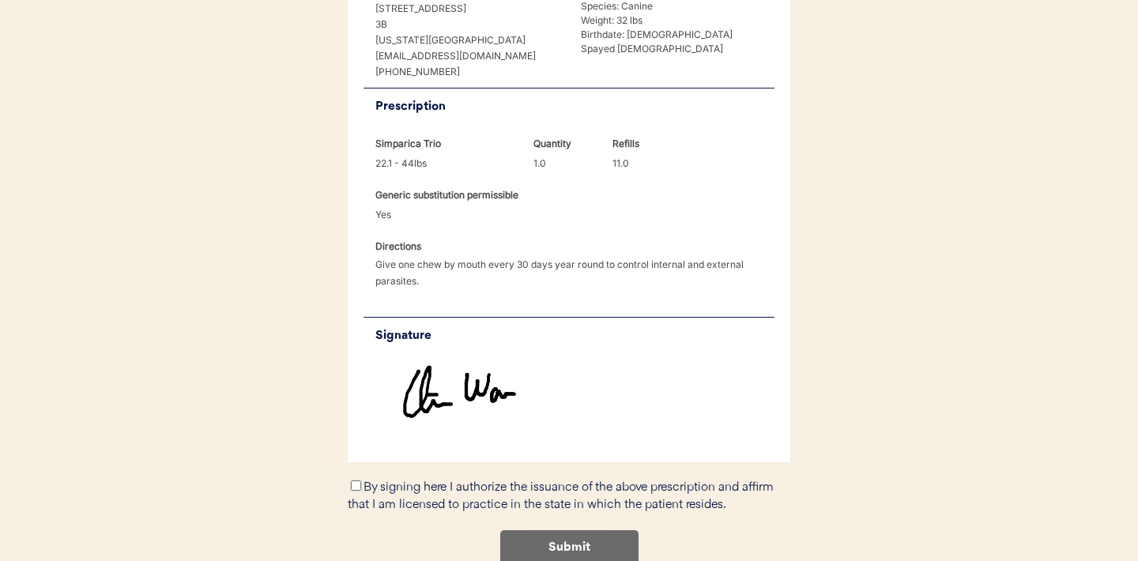
click at [359, 480] on input "By signing here I authorize the issuance of the above prescription and affirm t…" at bounding box center [356, 485] width 10 height 10
checkbox input "true"
click at [545, 530] on button "Submit" at bounding box center [569, 548] width 138 height 36
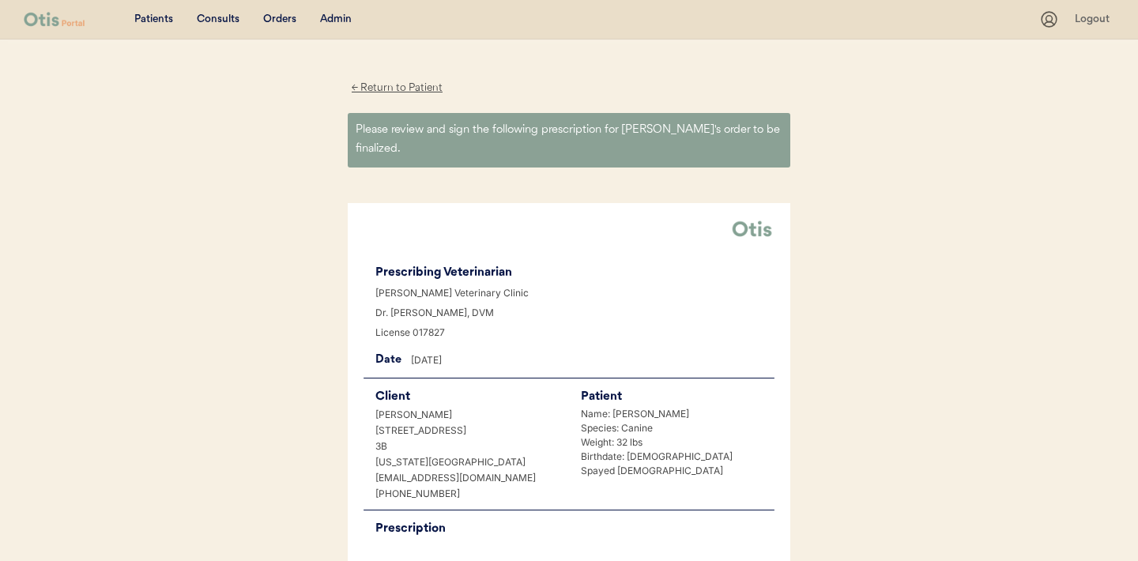
scroll to position [0, 0]
